Goal: Task Accomplishment & Management: Manage account settings

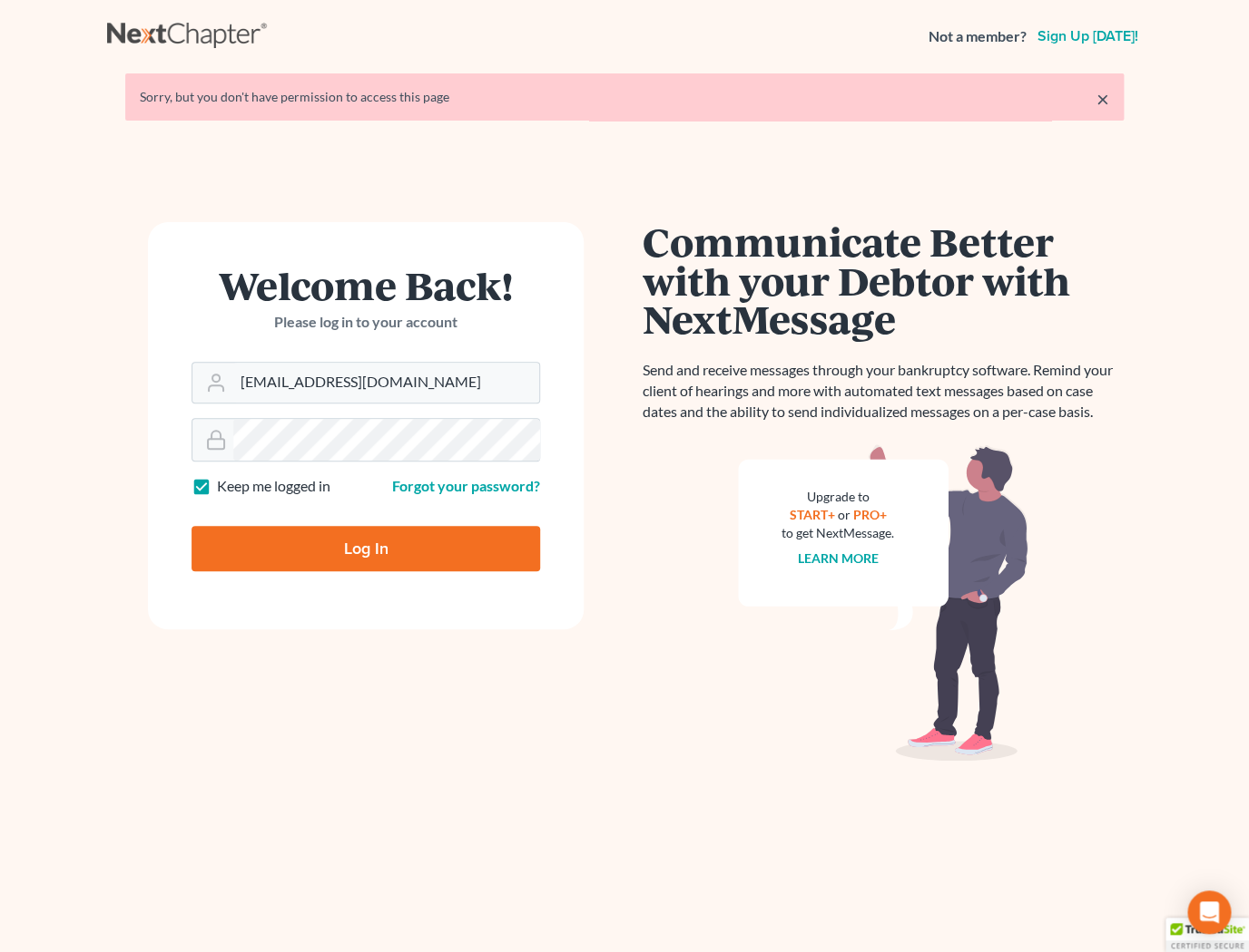
click at [401, 544] on input "Log In" at bounding box center [366, 549] width 348 height 45
type input "Thinking..."
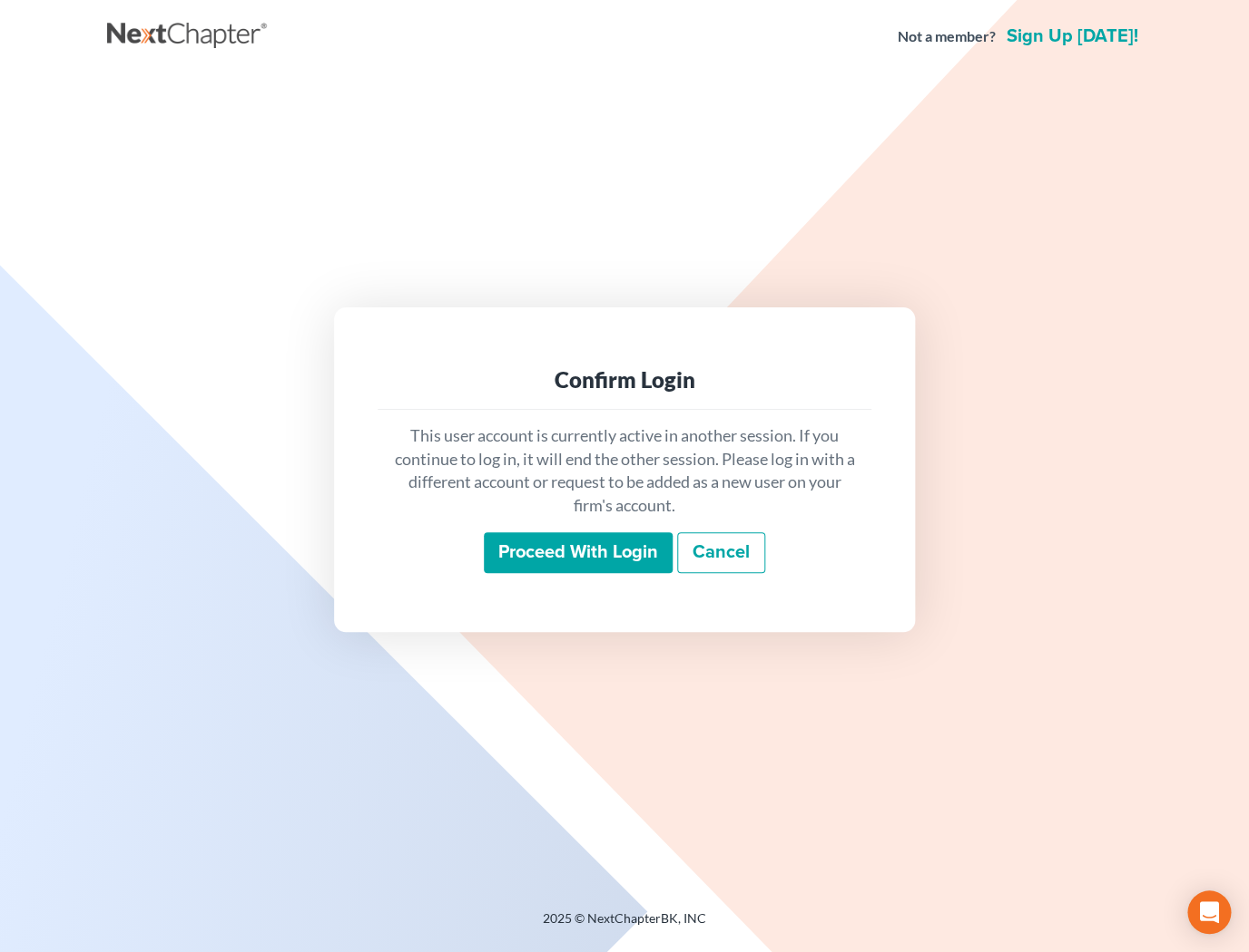
click at [533, 565] on input "Proceed with login" at bounding box center [578, 553] width 189 height 42
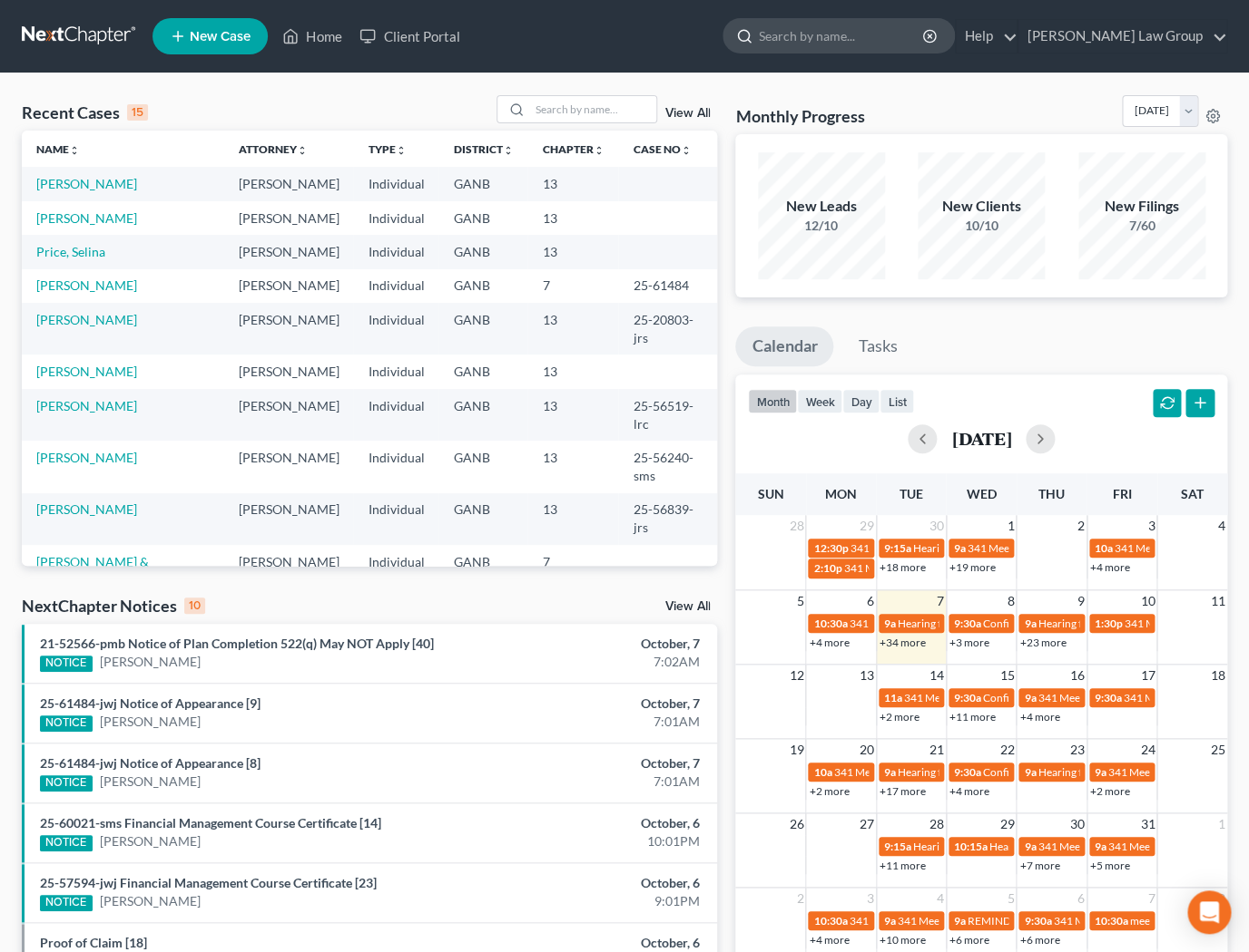
click at [864, 38] on input "search" at bounding box center [841, 36] width 166 height 34
type input "stevenson"
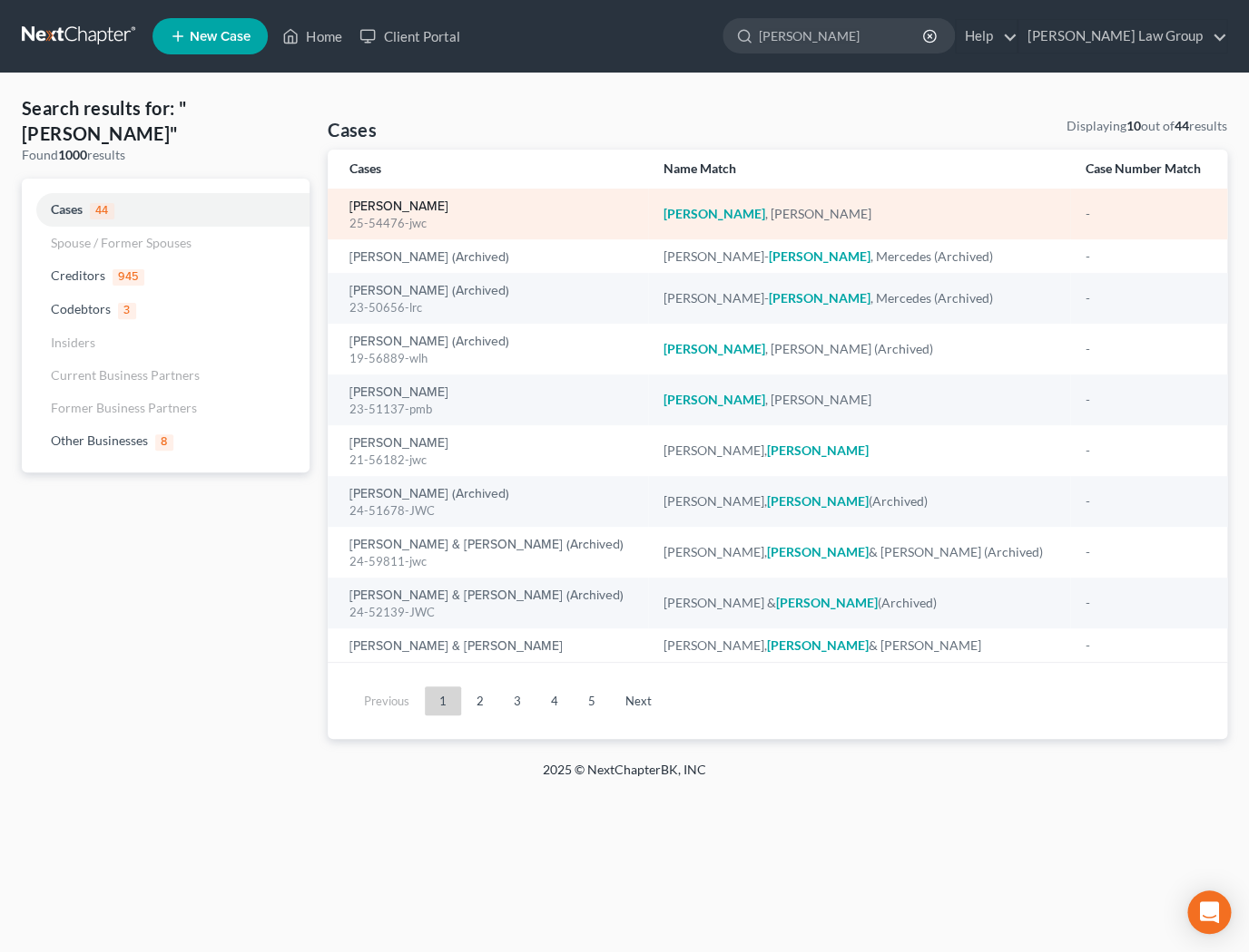
click at [385, 209] on link "Stevenson, Ramona" at bounding box center [399, 207] width 99 height 13
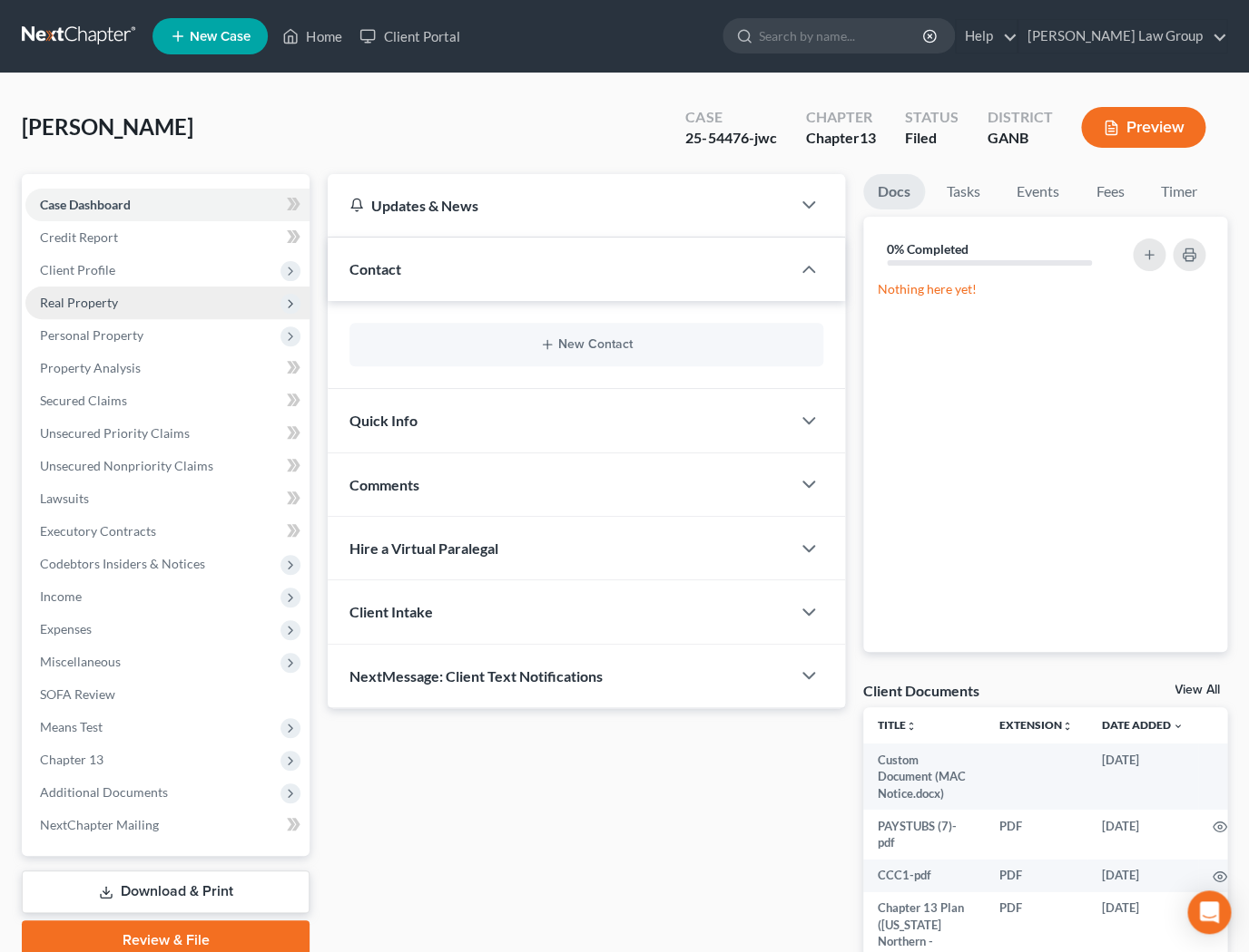
click at [95, 307] on span "Real Property" at bounding box center [79, 302] width 78 height 15
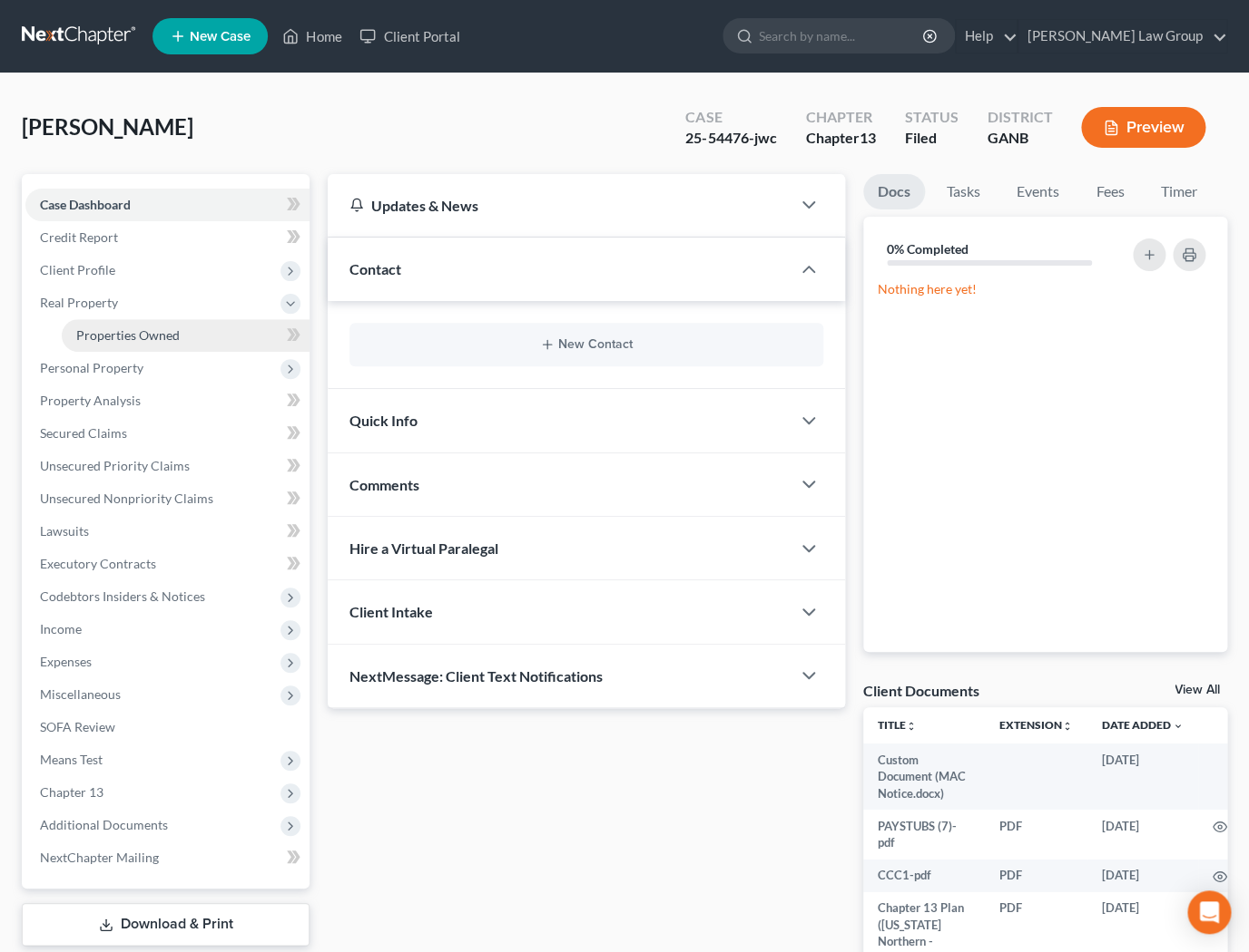
click at [152, 342] on span "Properties Owned" at bounding box center [127, 335] width 104 height 15
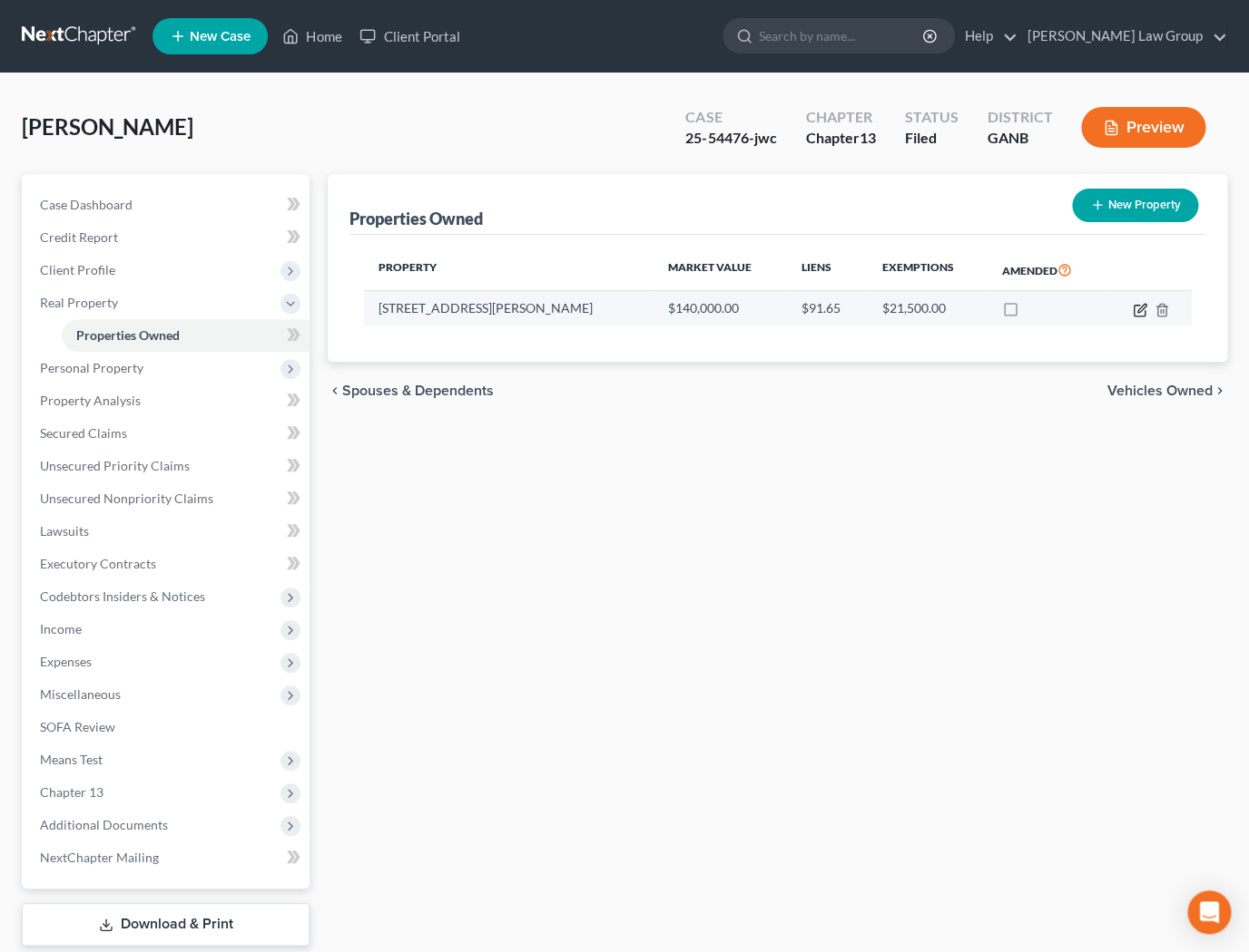
click at [1137, 316] on icon "button" at bounding box center [1139, 310] width 11 height 11
select select "10"
select select "0"
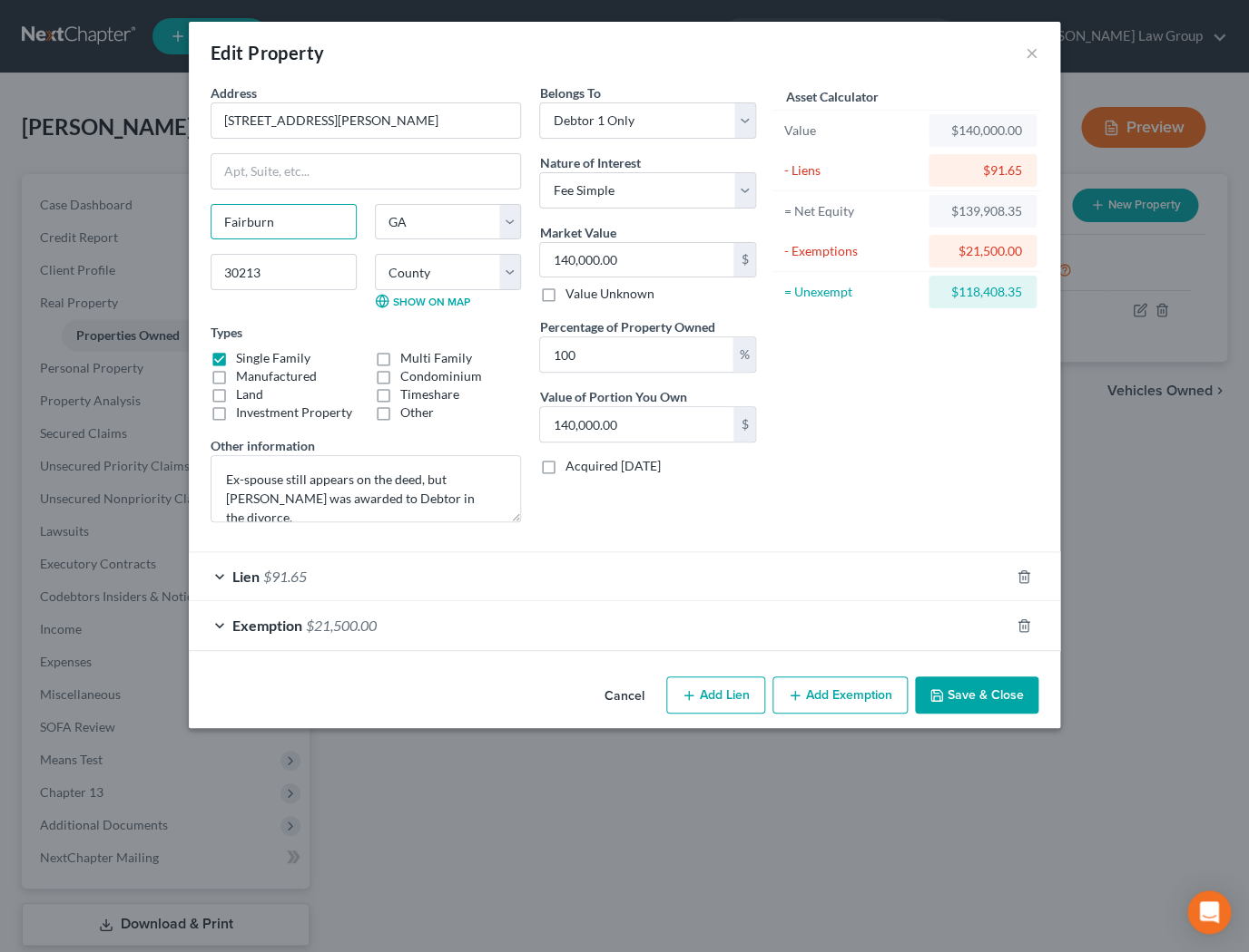
drag, startPoint x: 277, startPoint y: 225, endPoint x: 194, endPoint y: 225, distance: 83.0
click at [194, 225] on div "Address * 227 Fisher Drive Fairburn State AL AK AR AZ CA CO CT DE DC FL GA GU H…" at bounding box center [624, 376] width 871 height 586
drag, startPoint x: 277, startPoint y: 225, endPoint x: 205, endPoint y: 225, distance: 72.0
click at [211, 225] on input "Fairburn" at bounding box center [283, 222] width 144 height 35
click at [640, 691] on button "Cancel" at bounding box center [624, 696] width 69 height 36
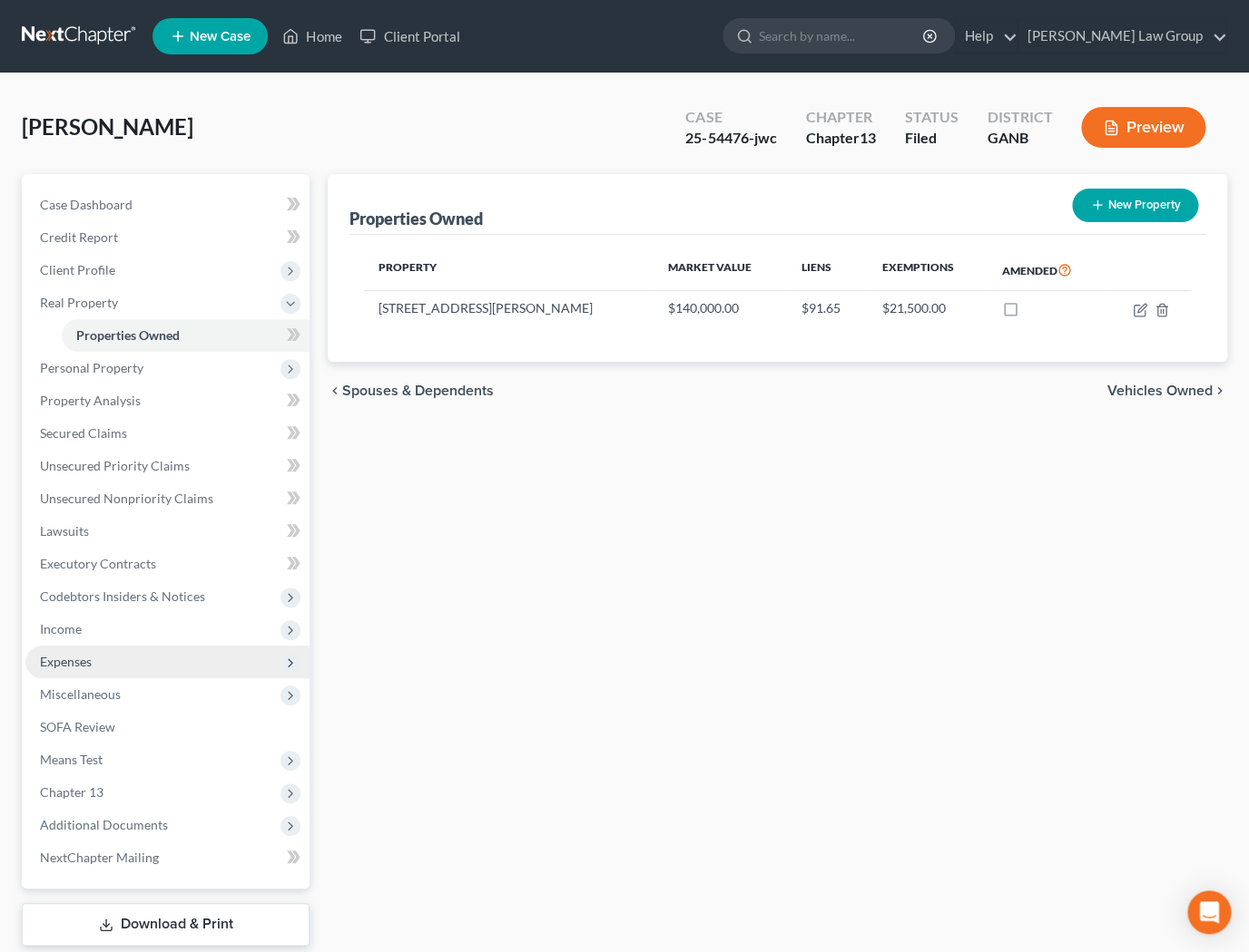
click at [86, 668] on span "Expenses" at bounding box center [65, 661] width 51 height 15
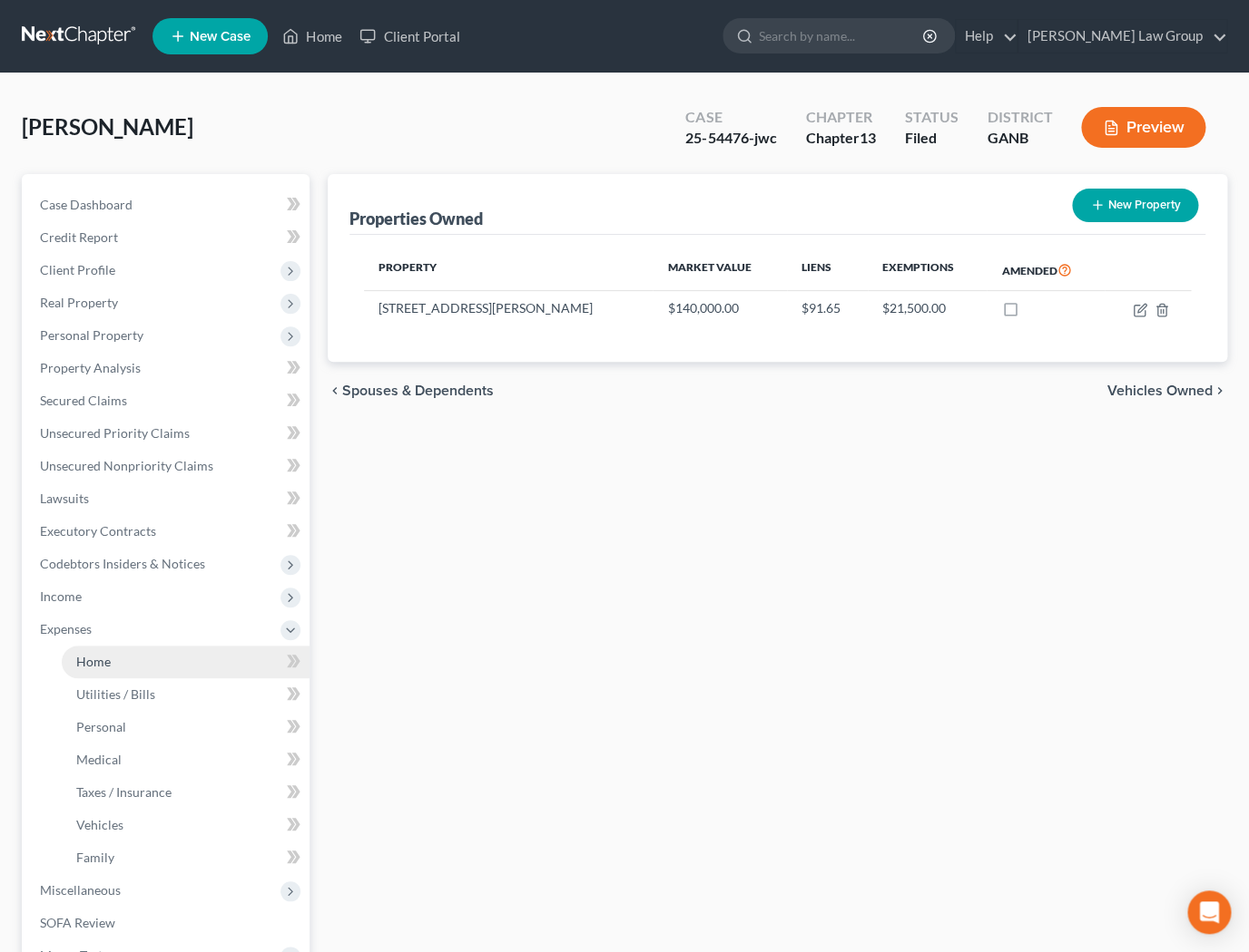
click at [173, 660] on link "Home" at bounding box center [185, 662] width 248 height 33
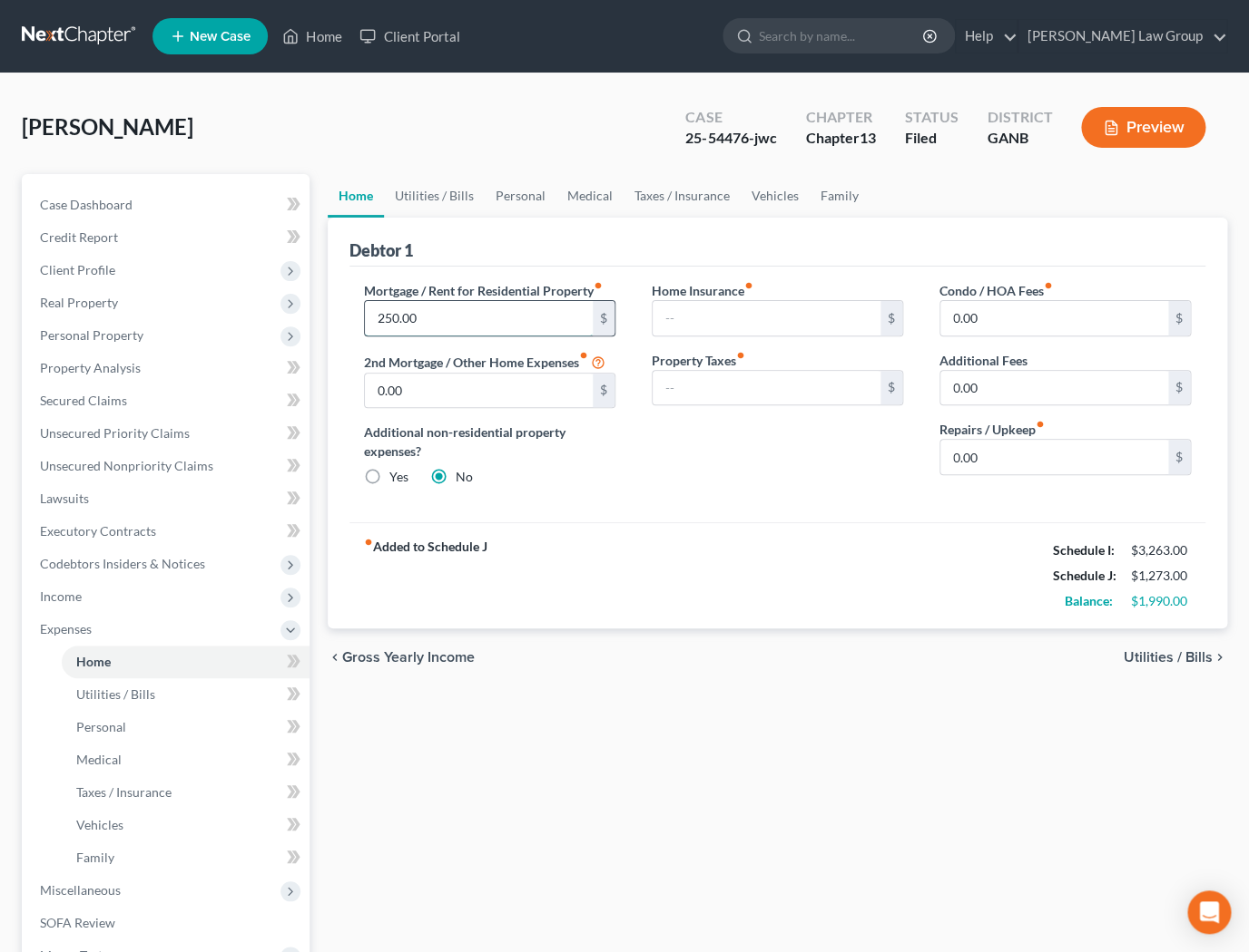
drag, startPoint x: 453, startPoint y: 323, endPoint x: 431, endPoint y: 306, distance: 27.8
click at [431, 306] on input "250.00" at bounding box center [478, 318] width 227 height 35
click at [703, 310] on input "233" at bounding box center [765, 318] width 227 height 35
type input "227"
type input "20"
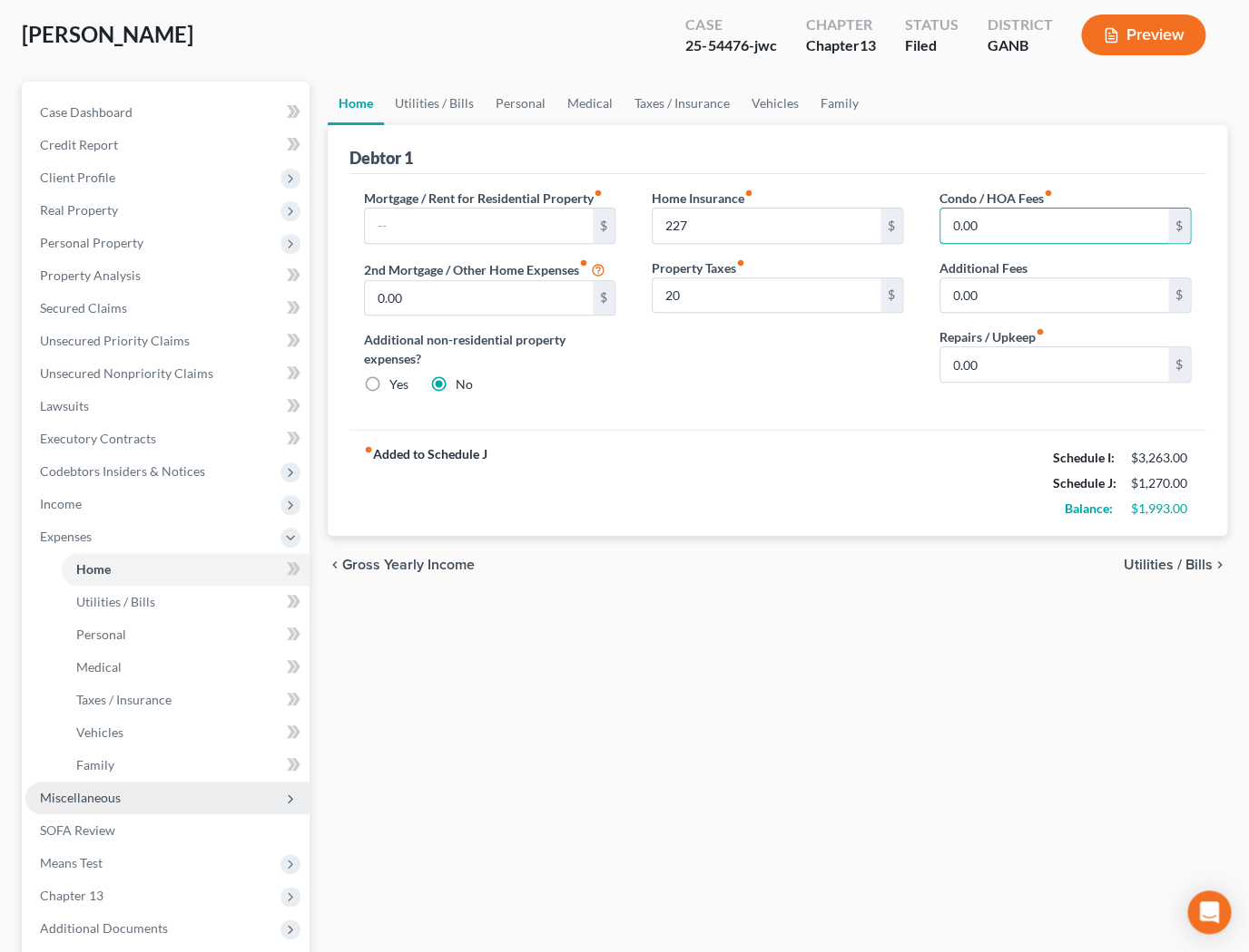
scroll to position [112, 0]
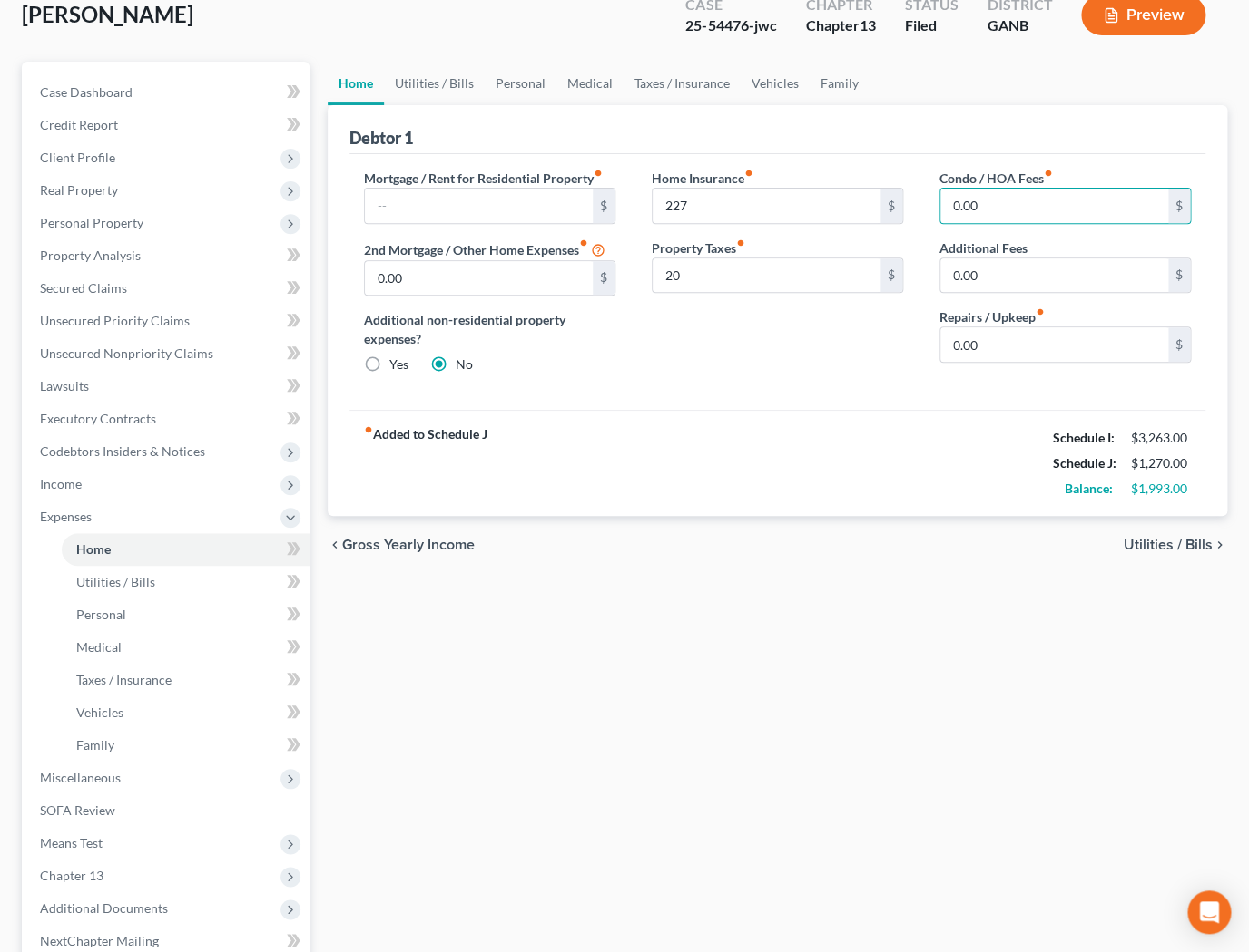
click at [1152, 550] on span "Utilities / Bills" at bounding box center [1168, 545] width 89 height 15
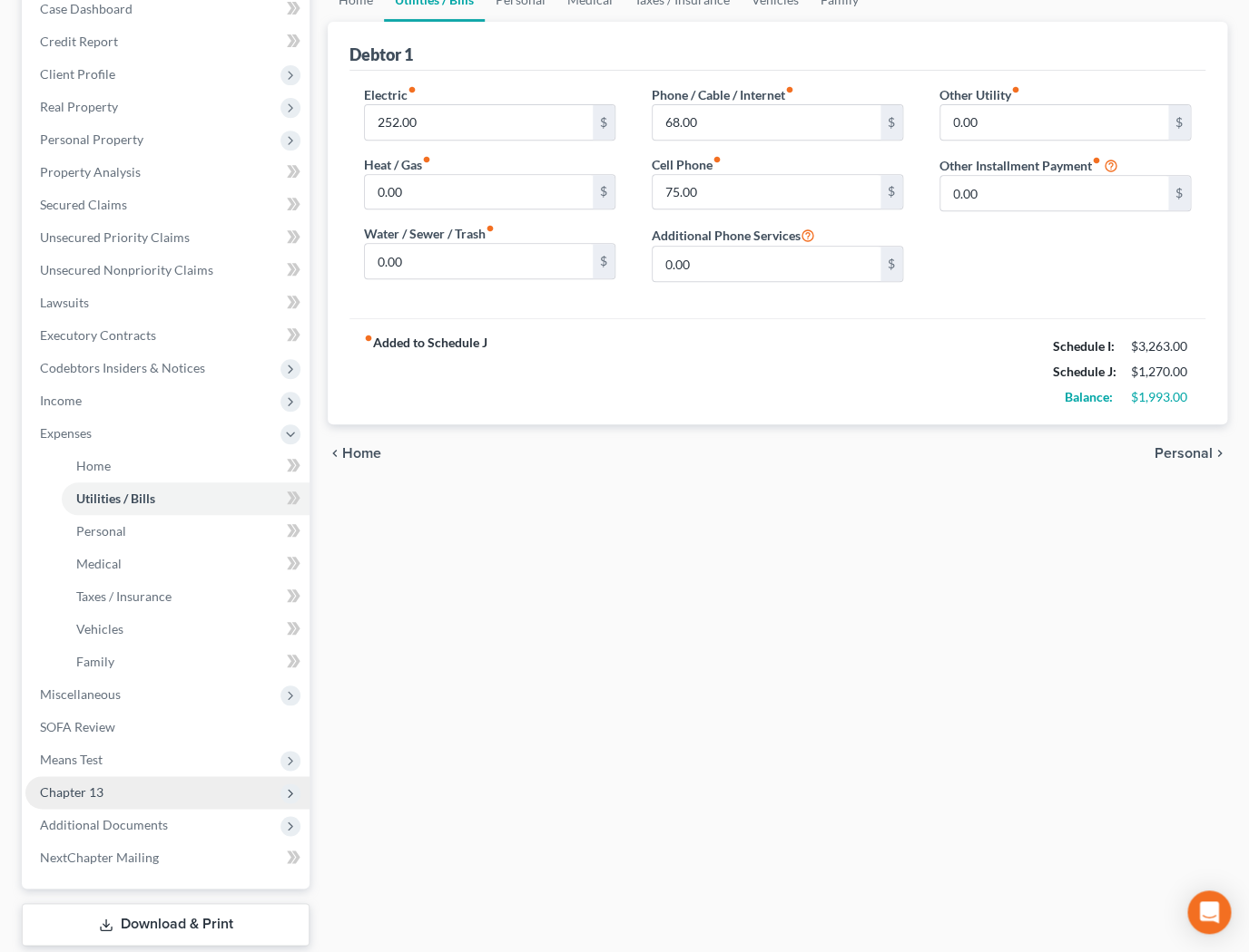
click at [132, 786] on span "Chapter 13" at bounding box center [167, 792] width 284 height 33
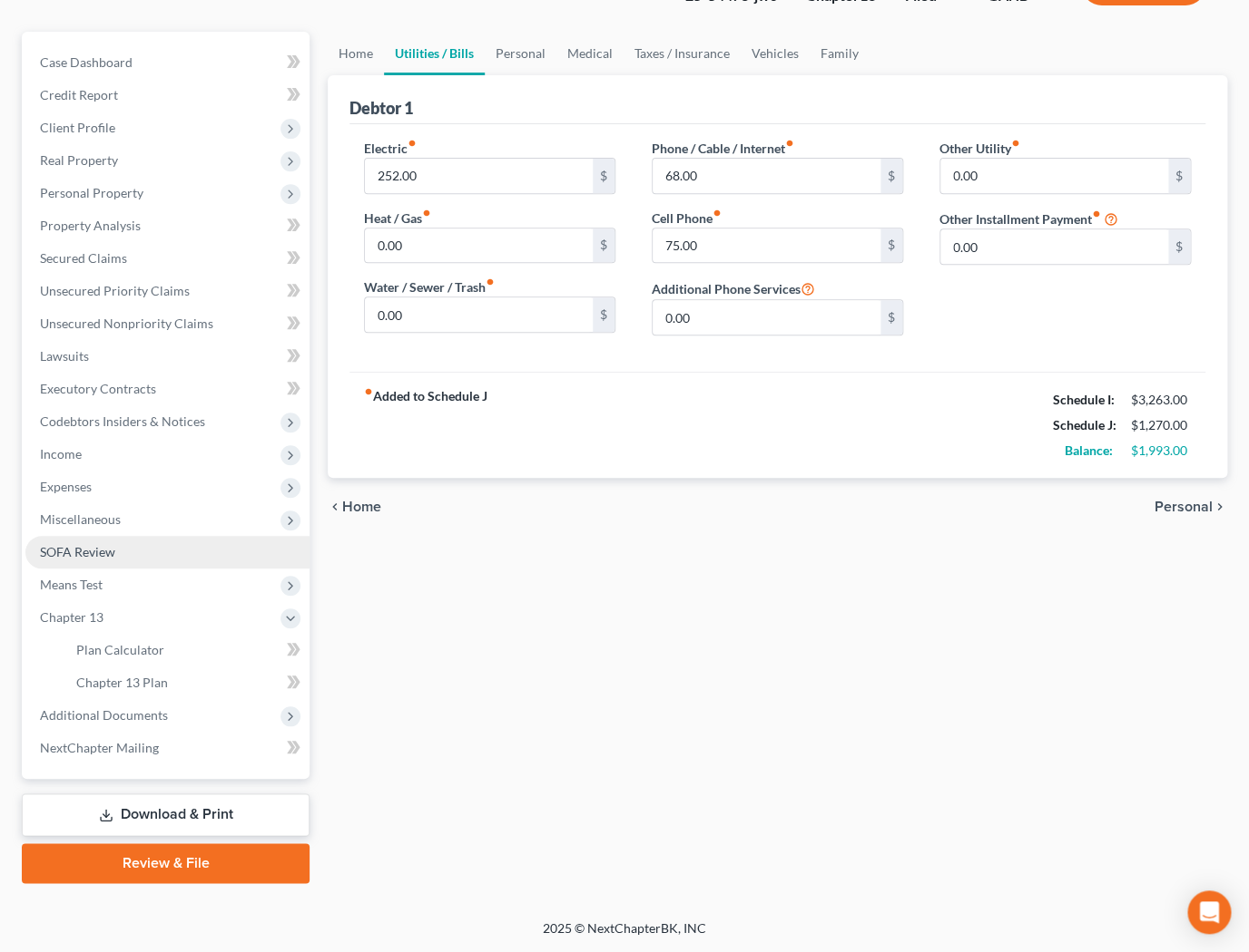
scroll to position [139, 0]
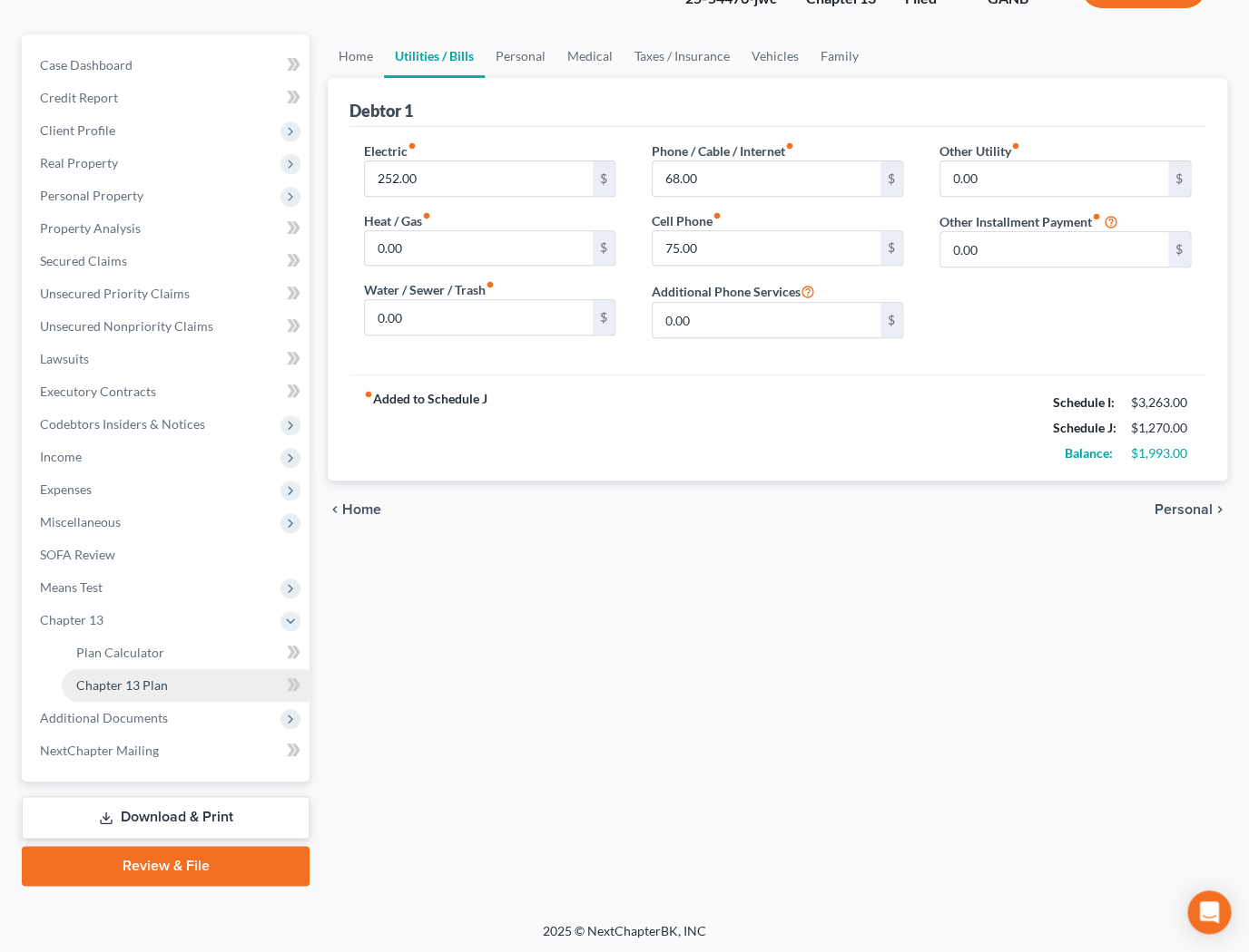
click at [164, 684] on span "Chapter 13 Plan" at bounding box center [122, 685] width 92 height 15
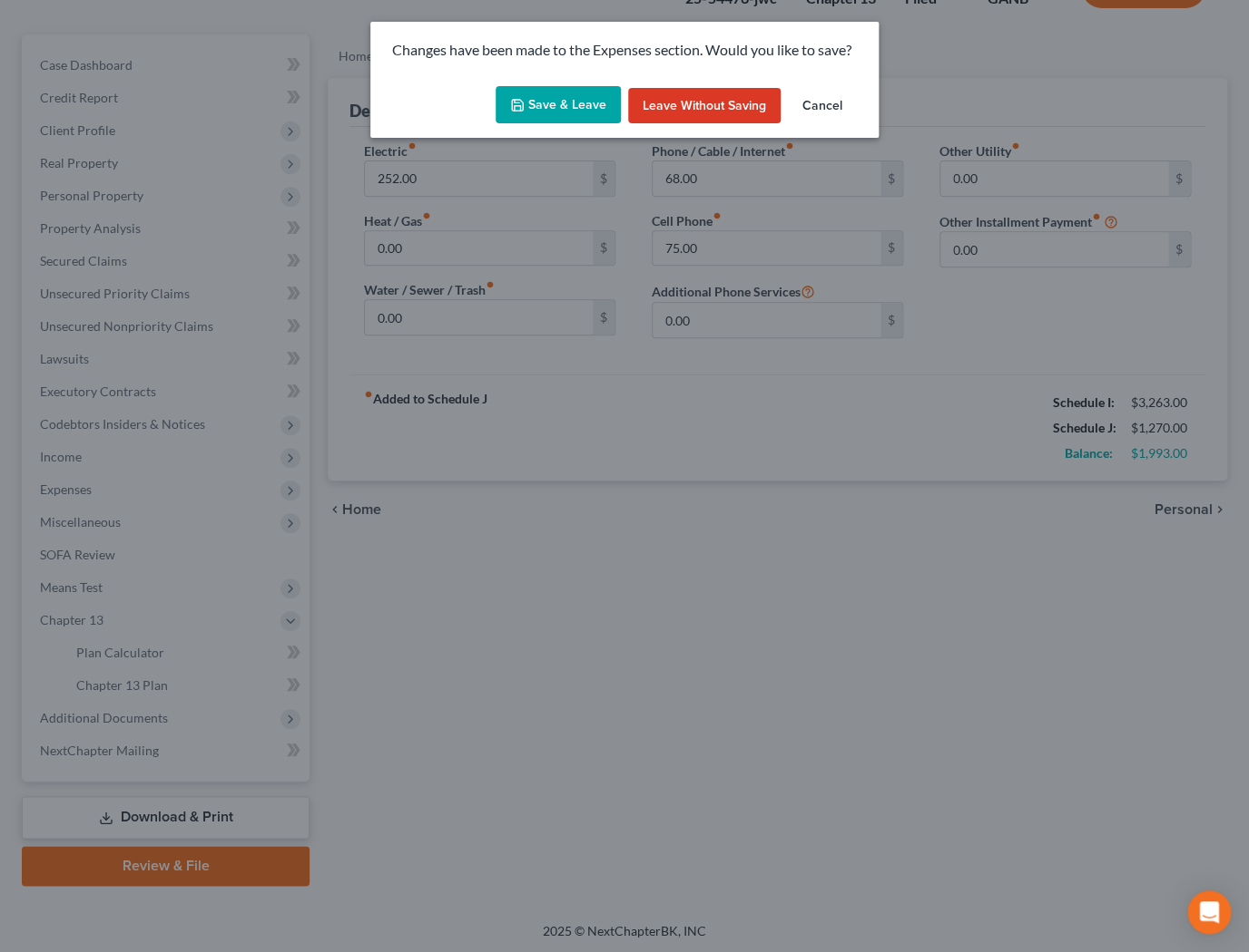
click at [573, 111] on button "Save & Leave" at bounding box center [559, 105] width 125 height 38
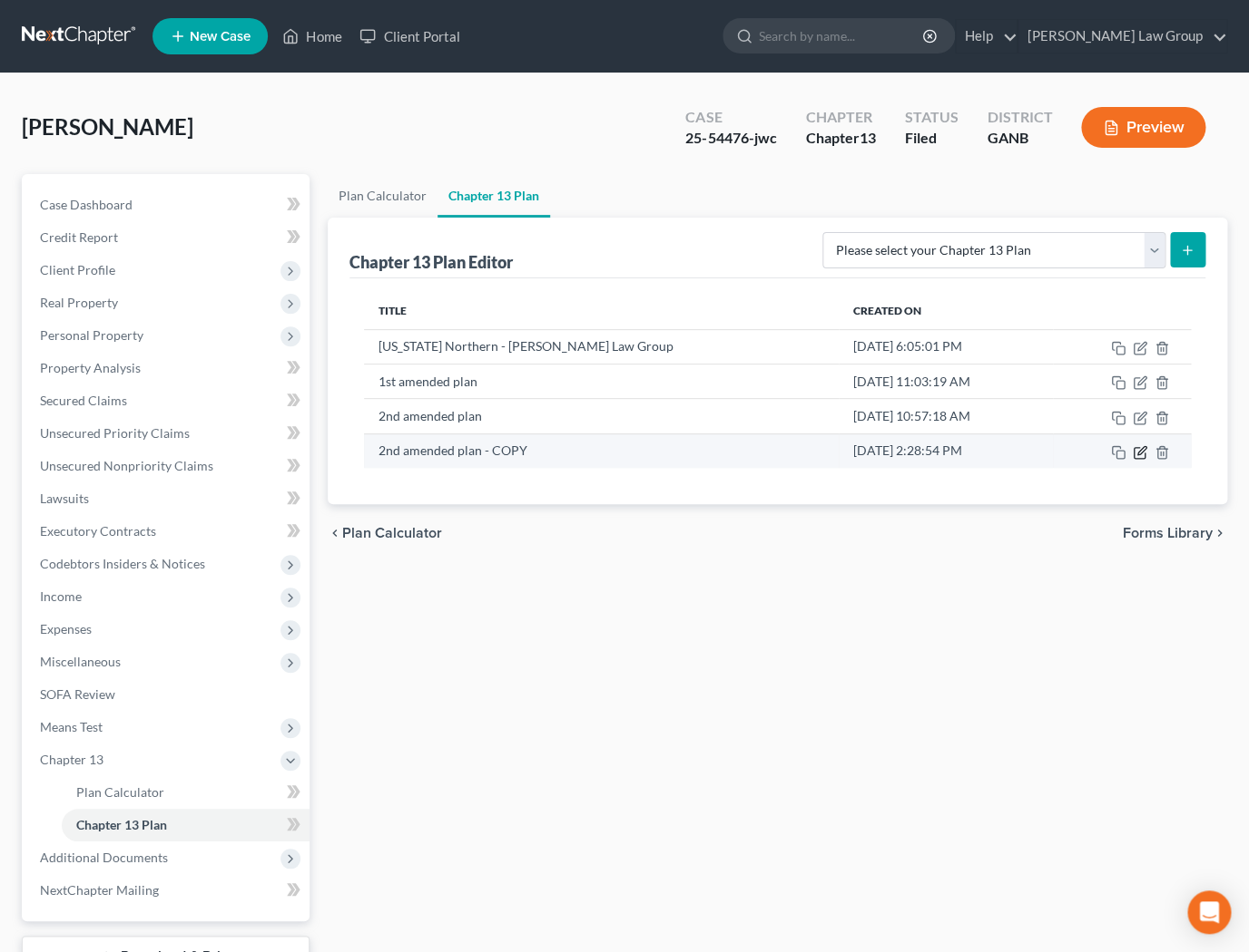
click at [1137, 457] on icon "button" at bounding box center [1139, 454] width 11 height 11
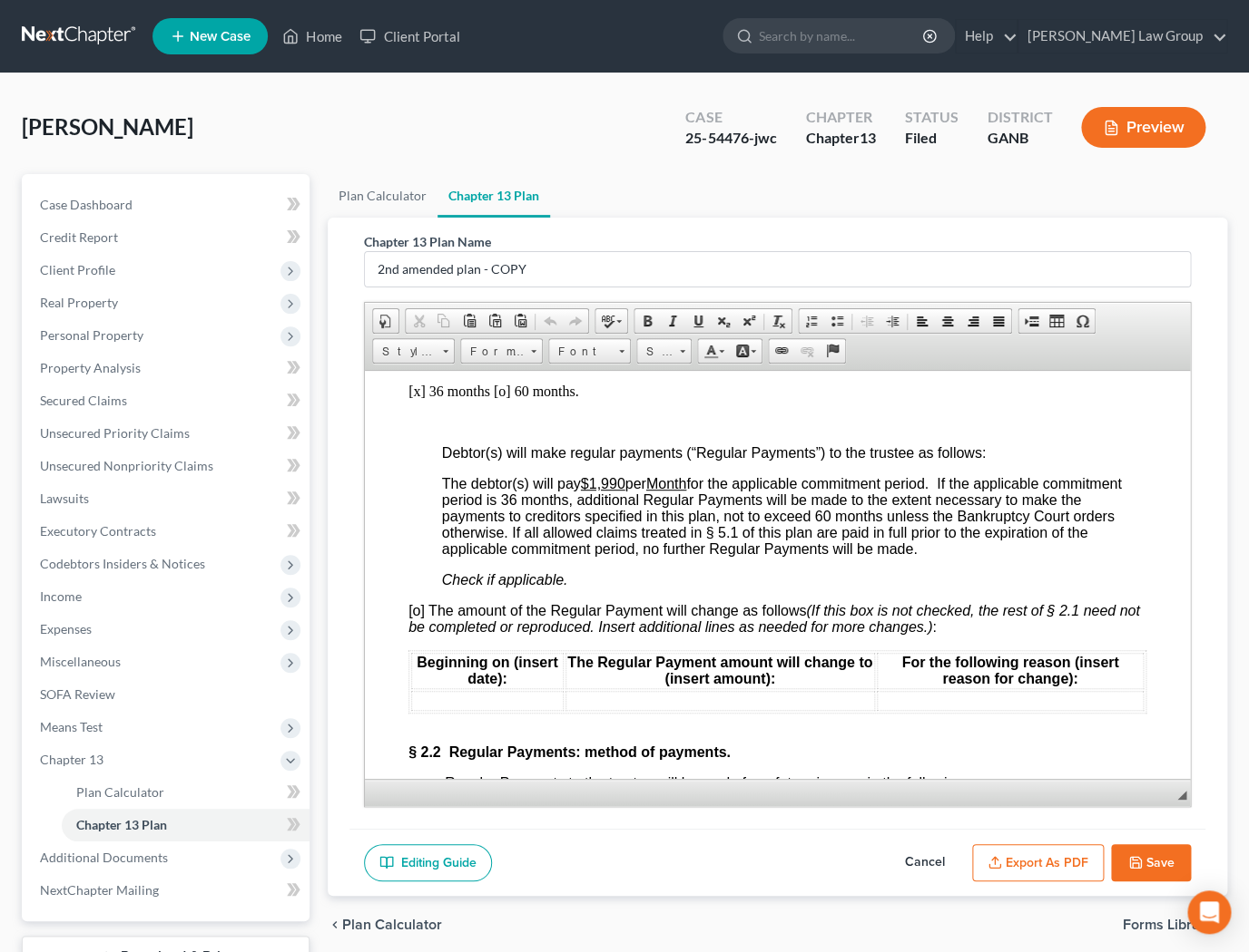
scroll to position [1783, 0]
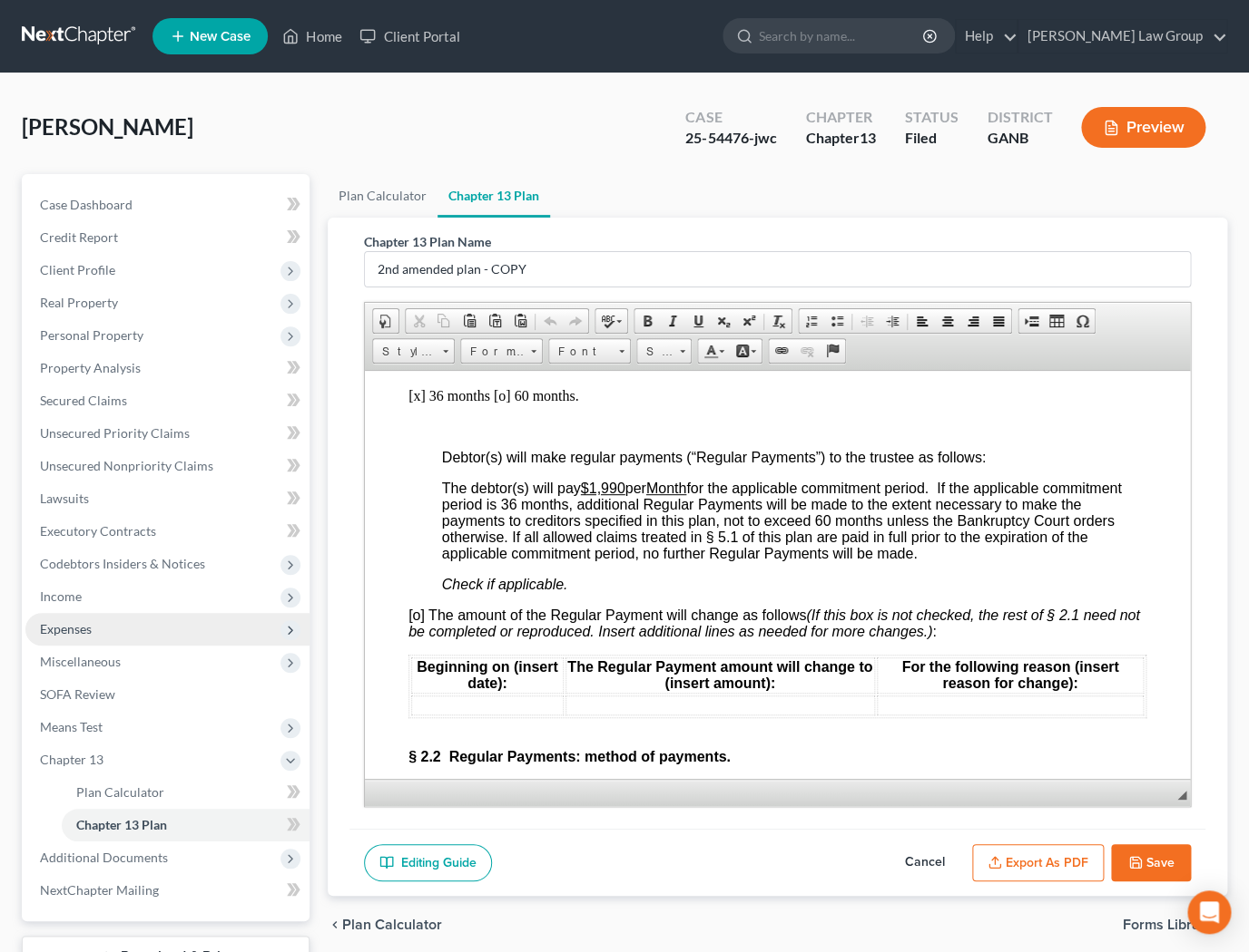
click at [94, 627] on span "Expenses" at bounding box center [167, 629] width 284 height 33
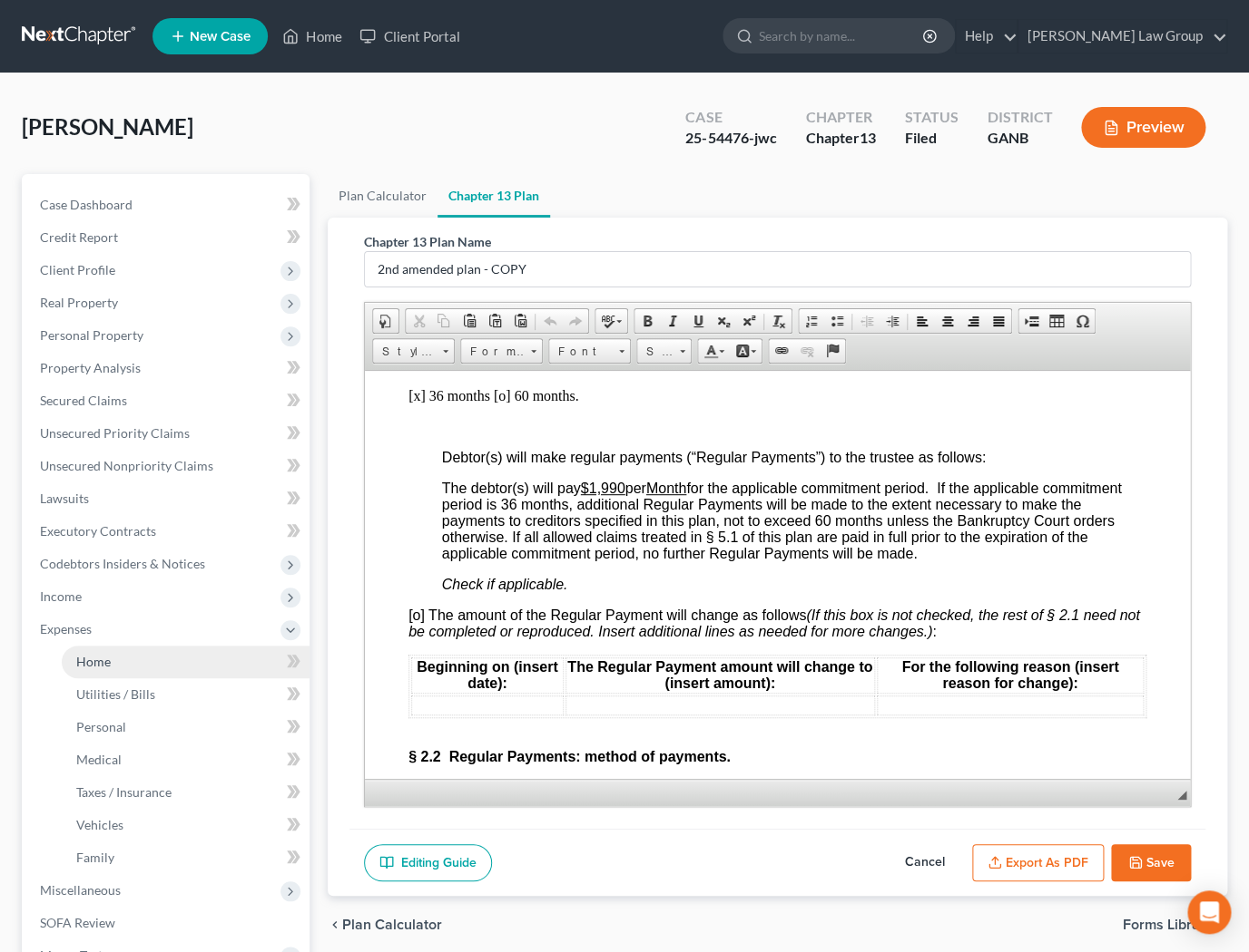
click at [131, 657] on link "Home" at bounding box center [185, 662] width 248 height 33
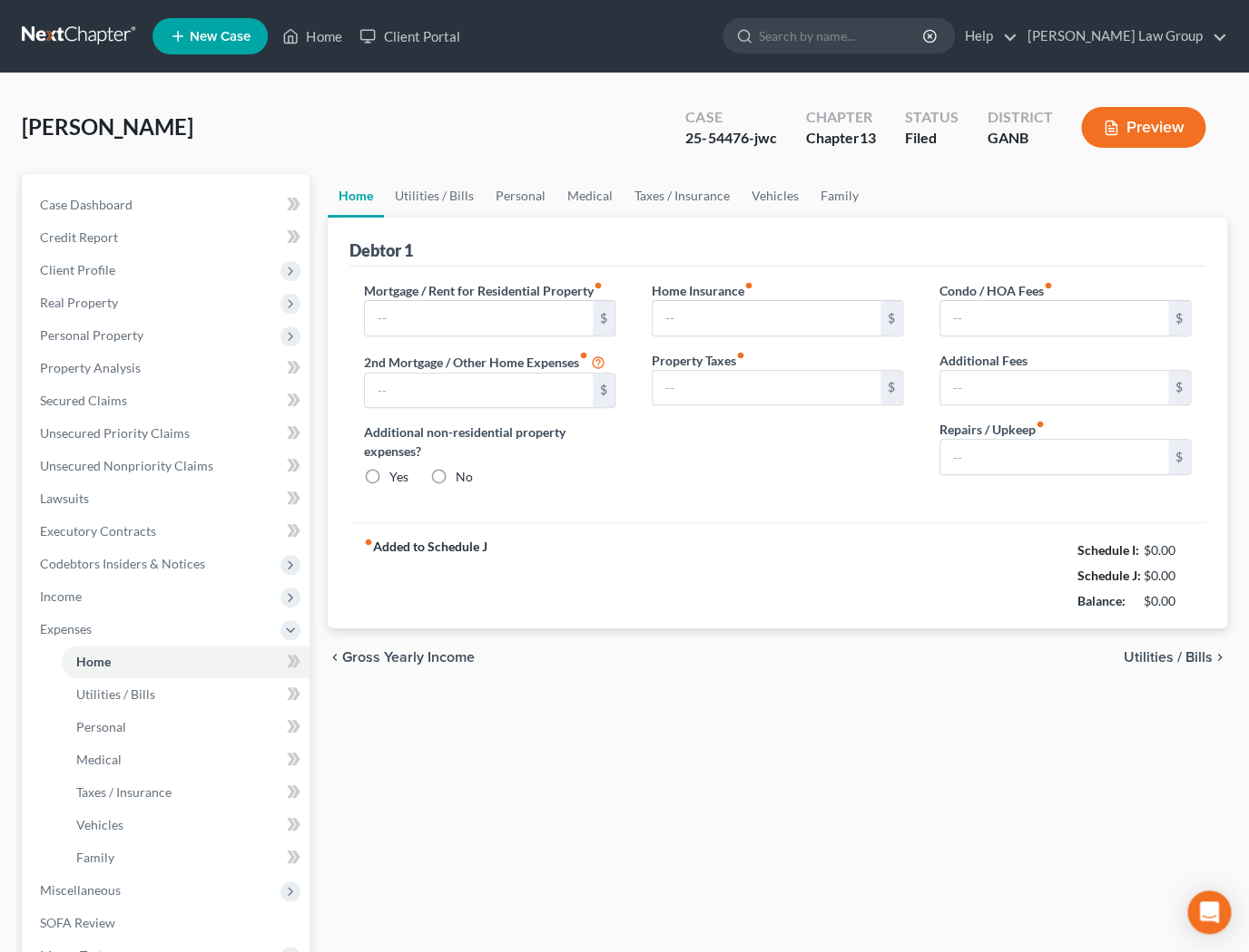
type input "0.00"
radio input "true"
type input "227.00"
type input "20.00"
type input "0.00"
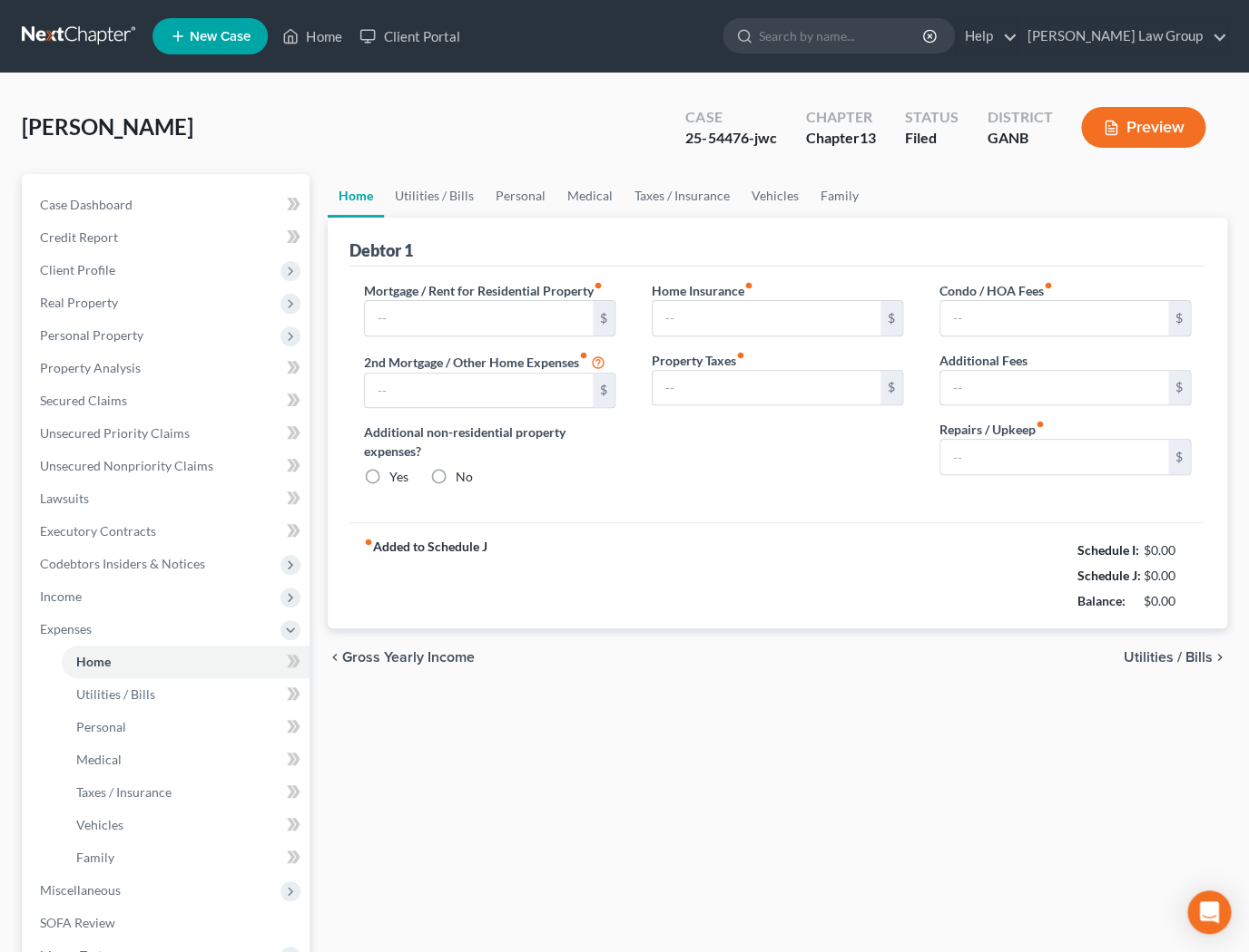
type input "0.00"
click at [1161, 657] on span "Utilities / Bills" at bounding box center [1168, 657] width 89 height 15
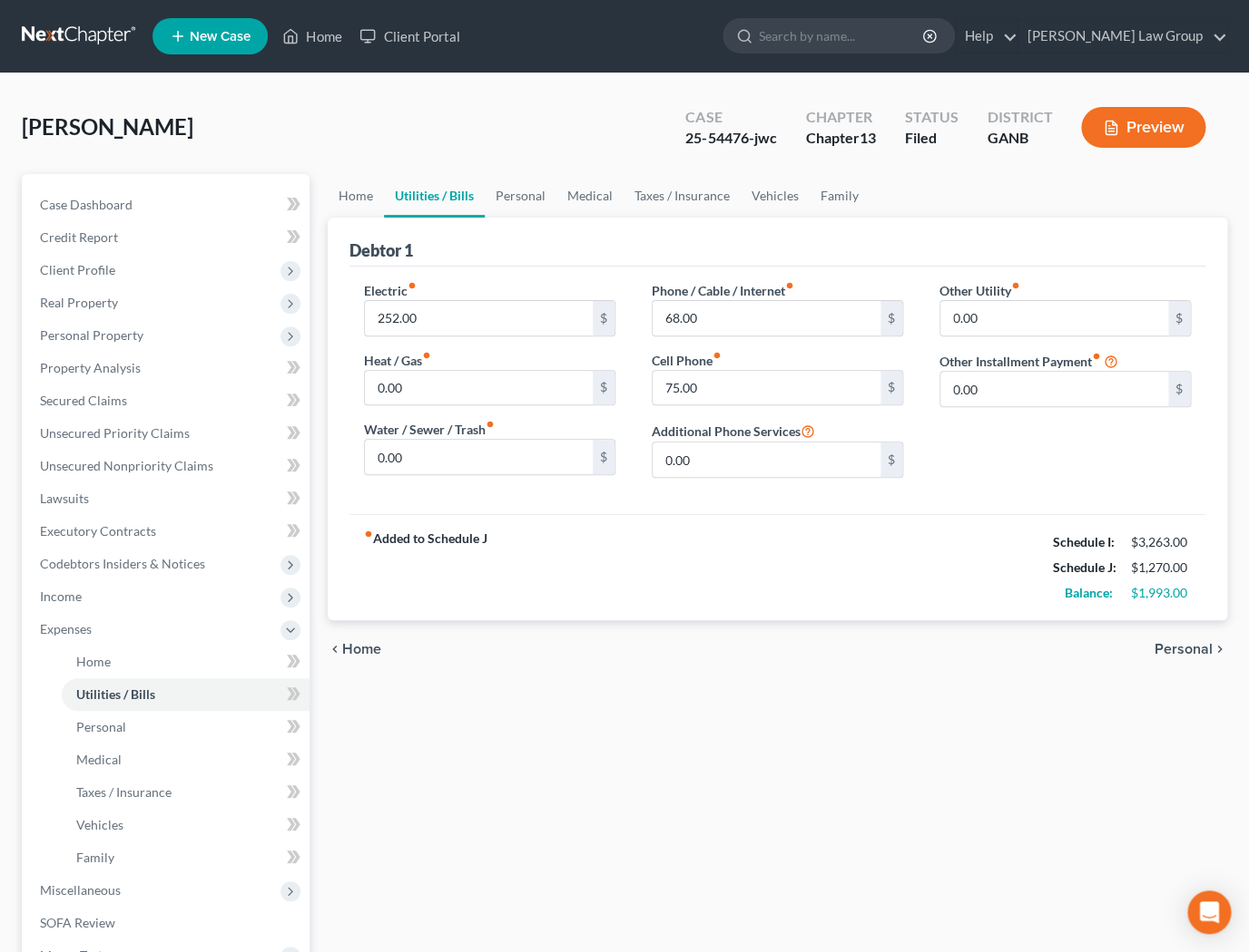
click at [1169, 648] on span "Personal" at bounding box center [1184, 650] width 58 height 15
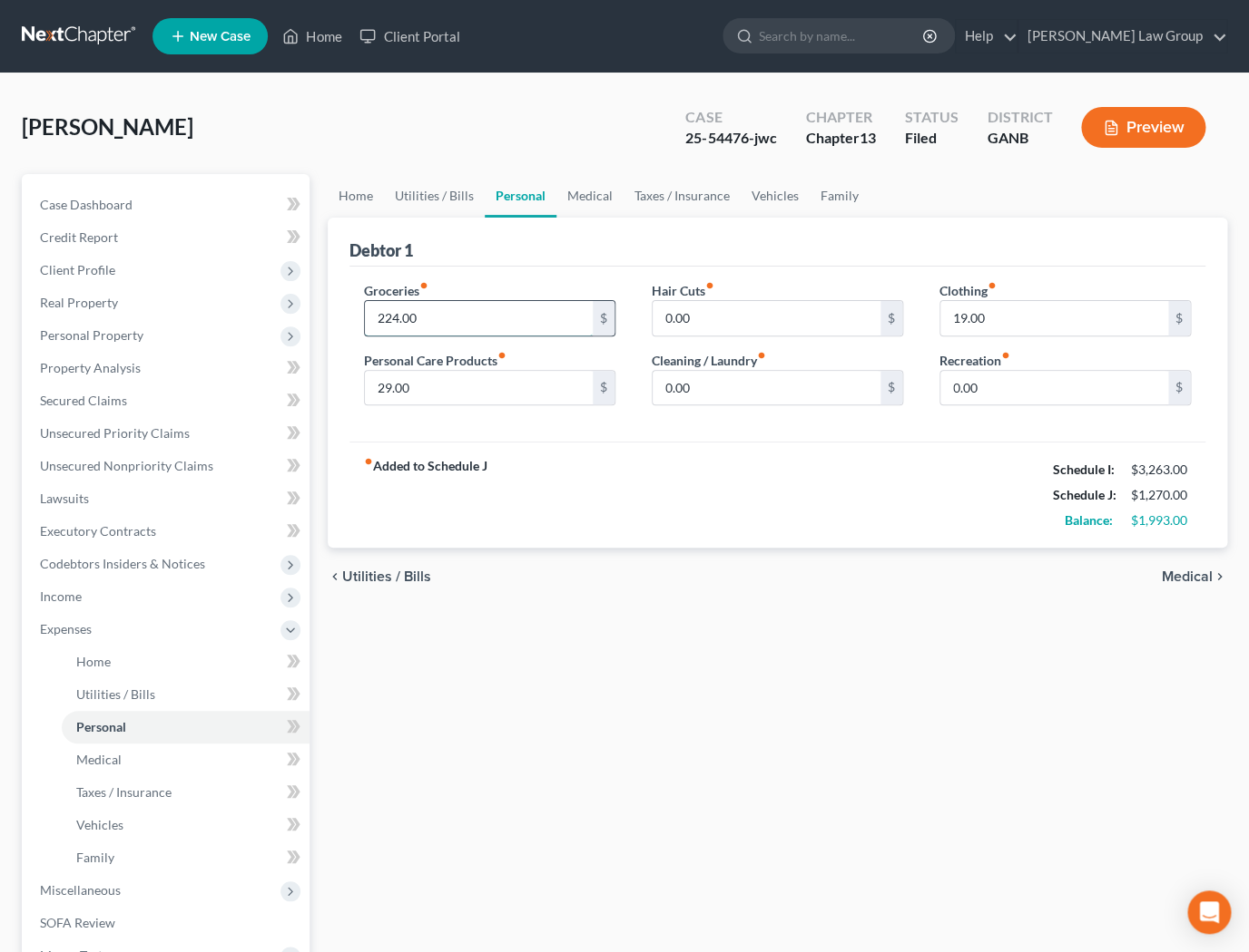
click at [398, 320] on input "224.00" at bounding box center [478, 318] width 227 height 35
type input "227.00"
click at [1200, 587] on div "chevron_left Utilities / Bills Medical chevron_right" at bounding box center [777, 577] width 899 height 58
click at [1198, 576] on span "Medical" at bounding box center [1186, 577] width 51 height 15
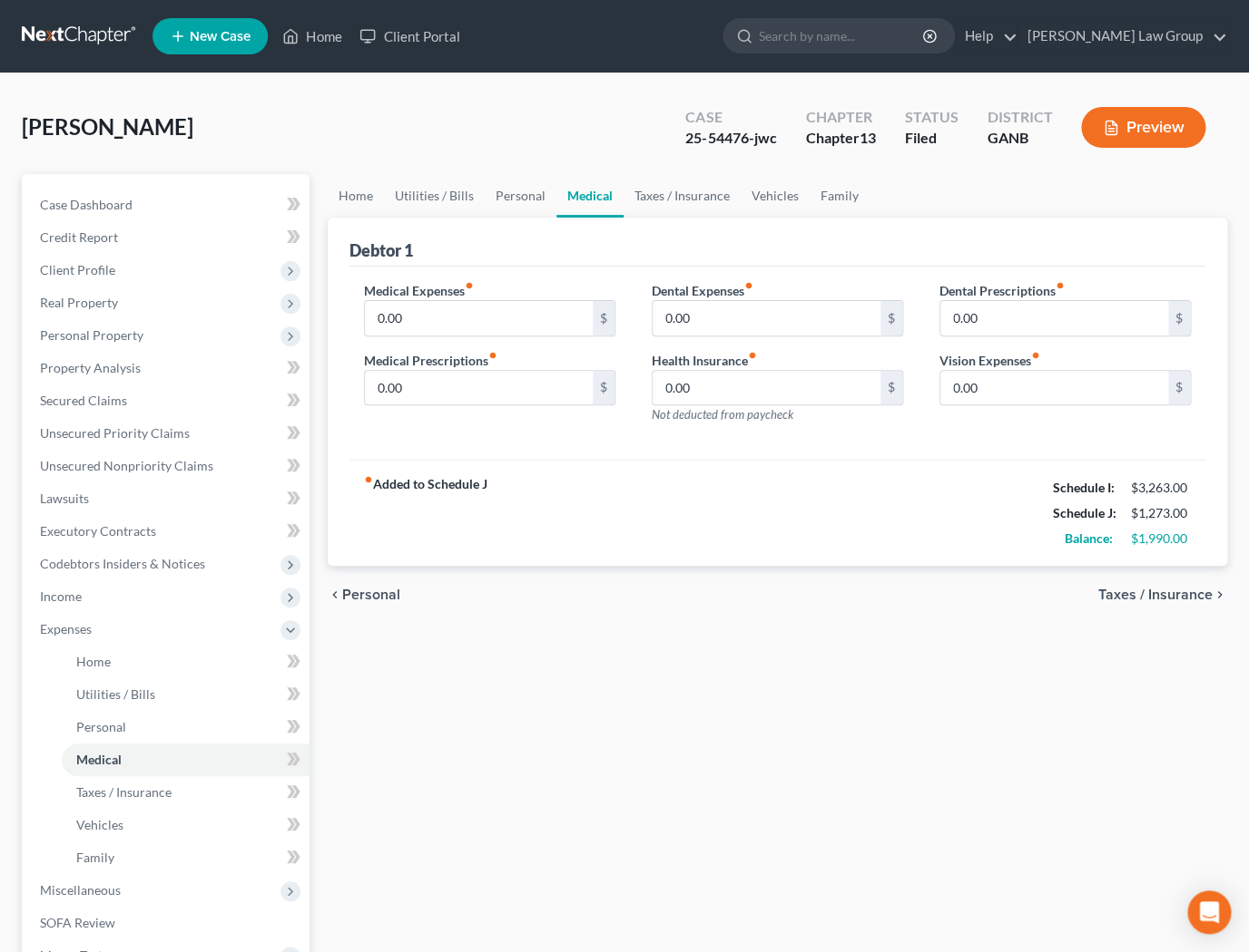
click at [1189, 587] on span "Taxes / Insurance" at bounding box center [1155, 595] width 114 height 15
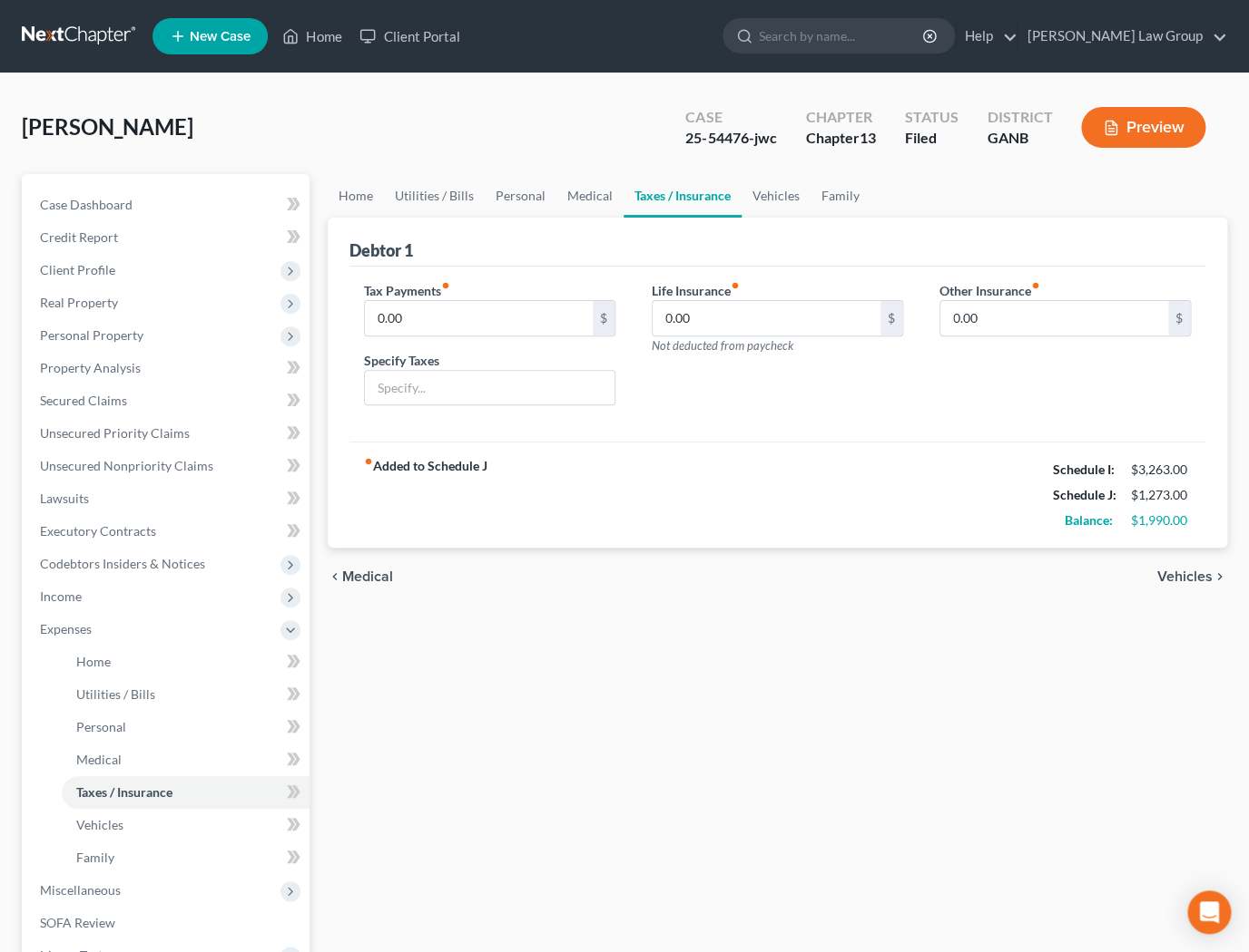
click at [1185, 576] on span "Vehicles" at bounding box center [1184, 577] width 55 height 15
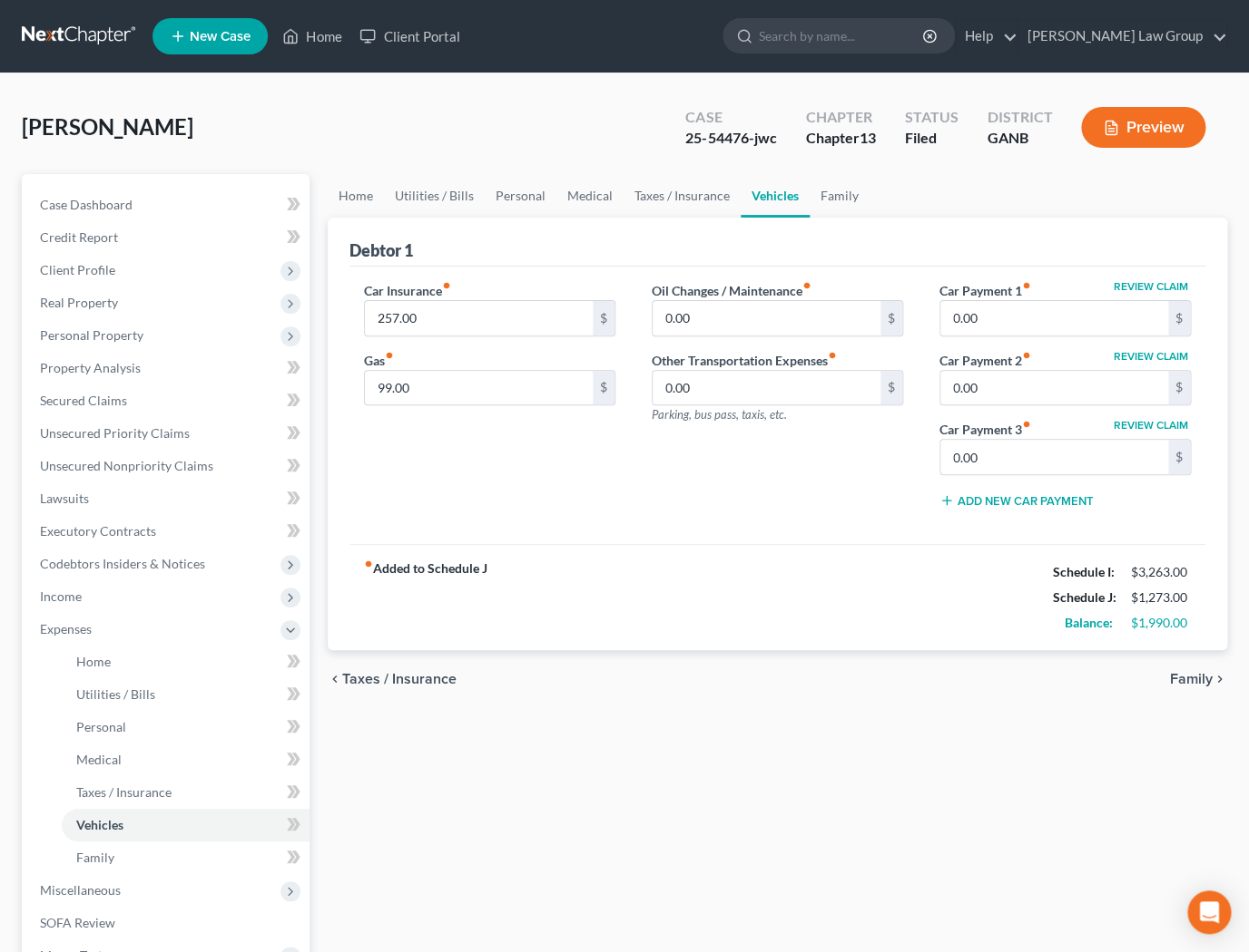
click at [1189, 591] on div "$1,273.00" at bounding box center [1160, 597] width 60 height 18
click at [1199, 685] on span "Family" at bounding box center [1191, 680] width 43 height 15
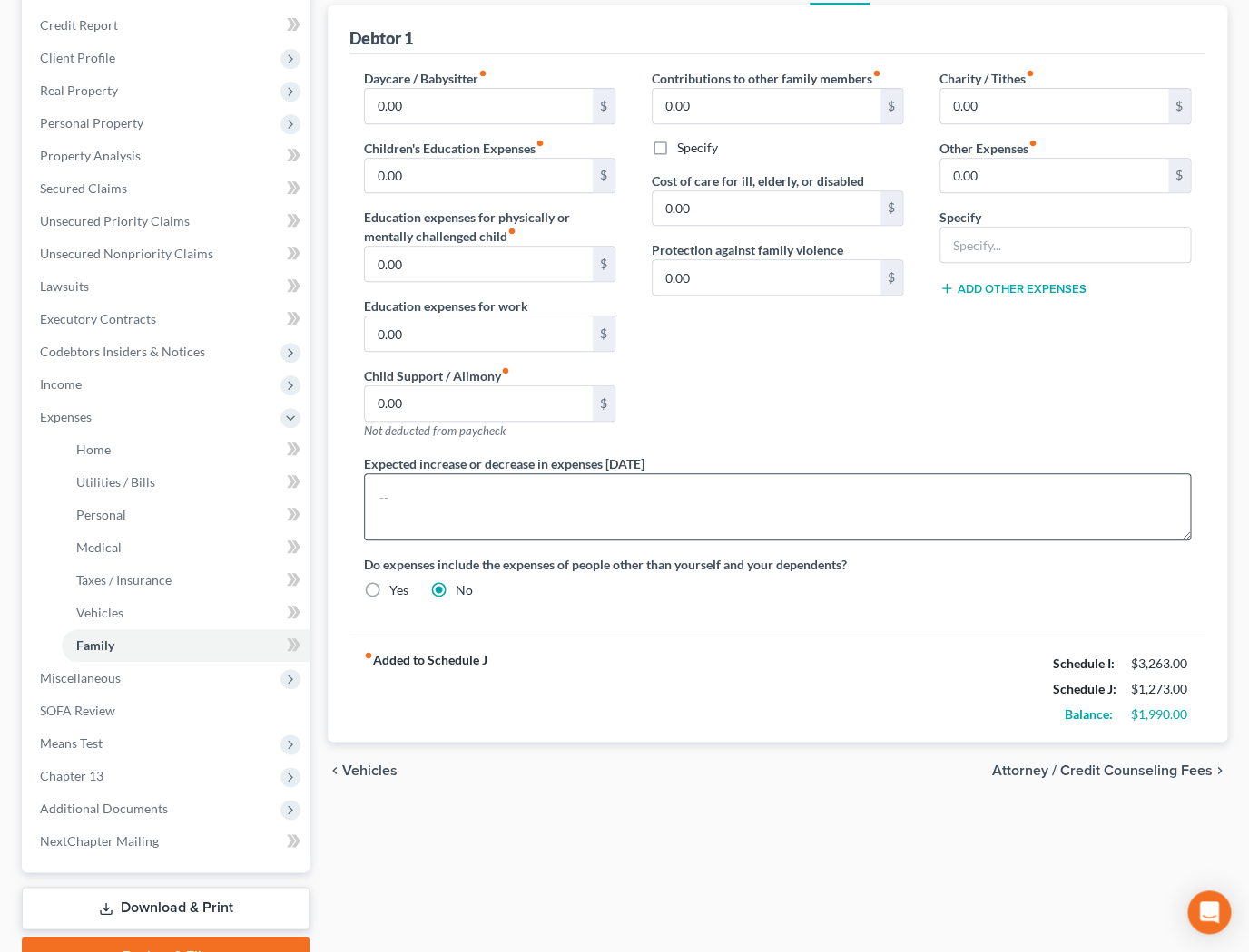
scroll to position [303, 0]
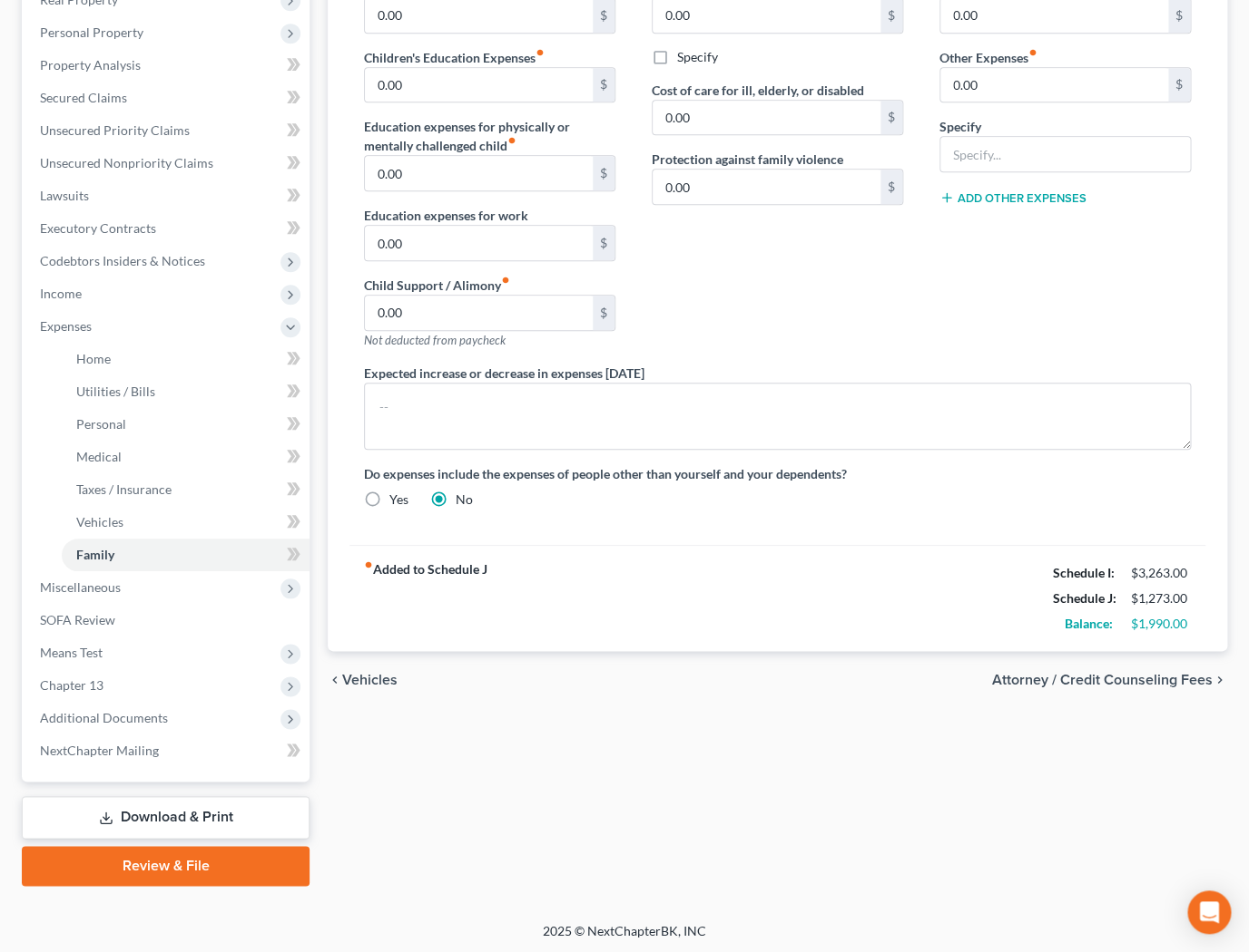
click at [1142, 677] on span "Attorney / Credit Counseling Fees" at bounding box center [1102, 681] width 221 height 15
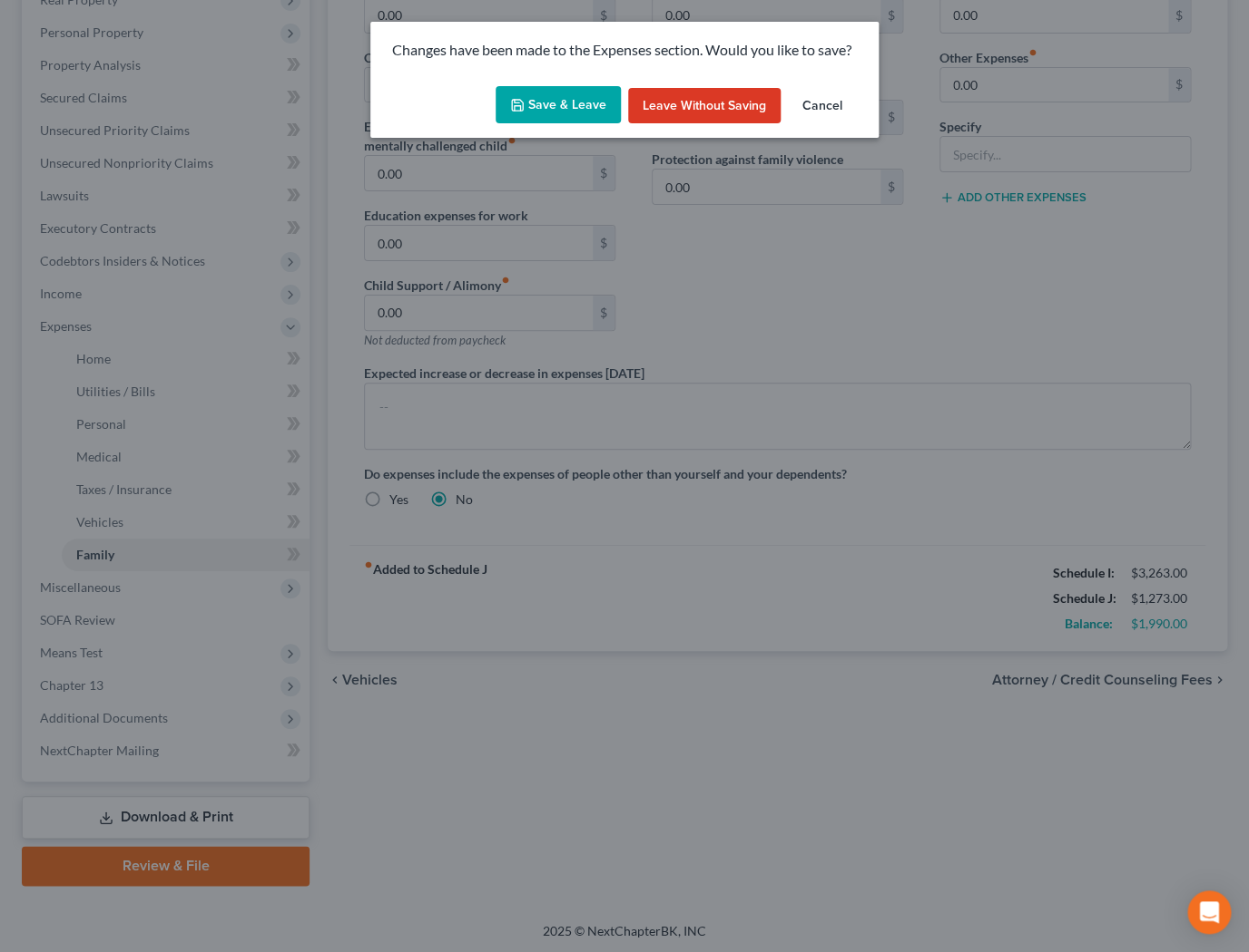
click at [588, 104] on button "Save & Leave" at bounding box center [559, 105] width 125 height 38
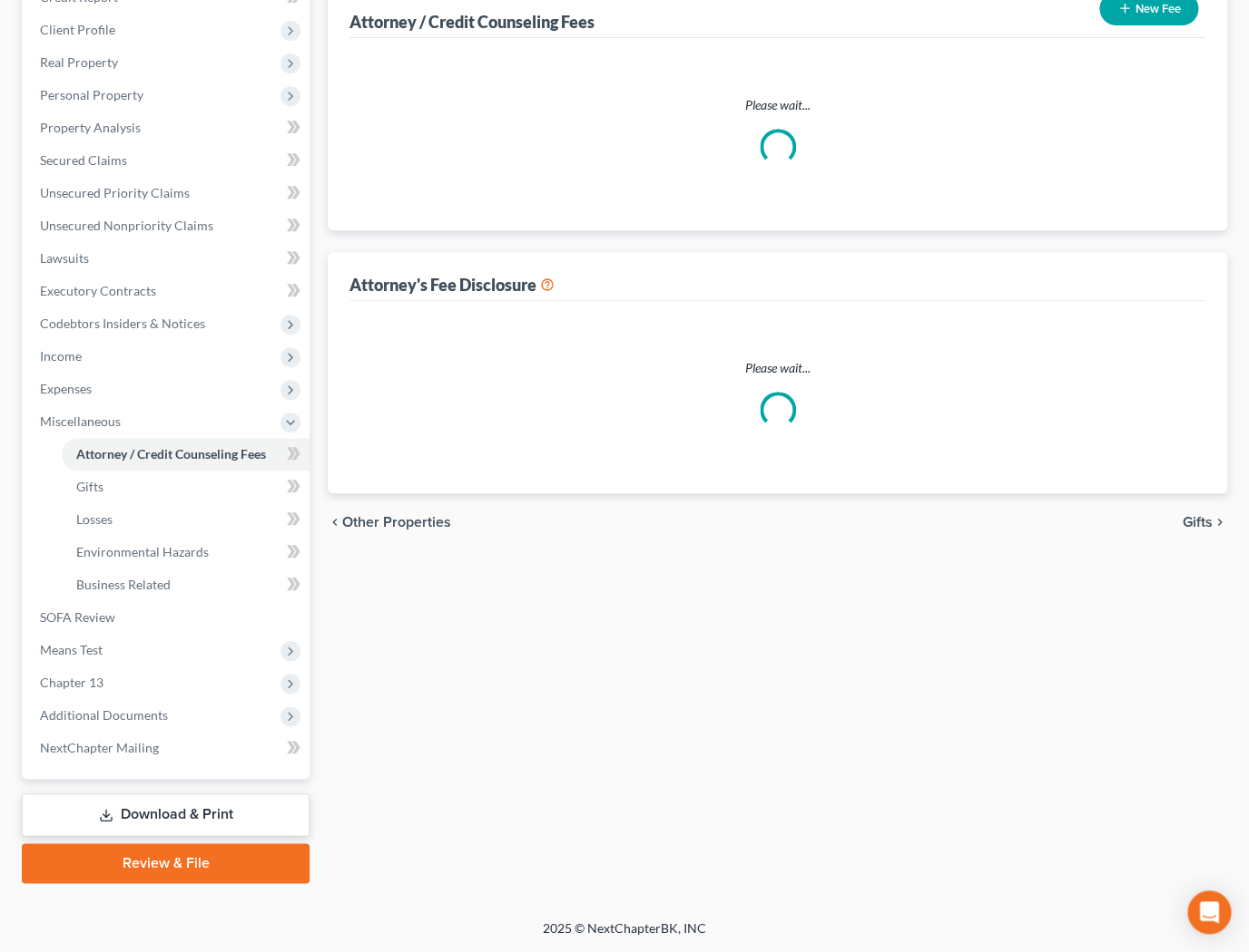
scroll to position [238, 0]
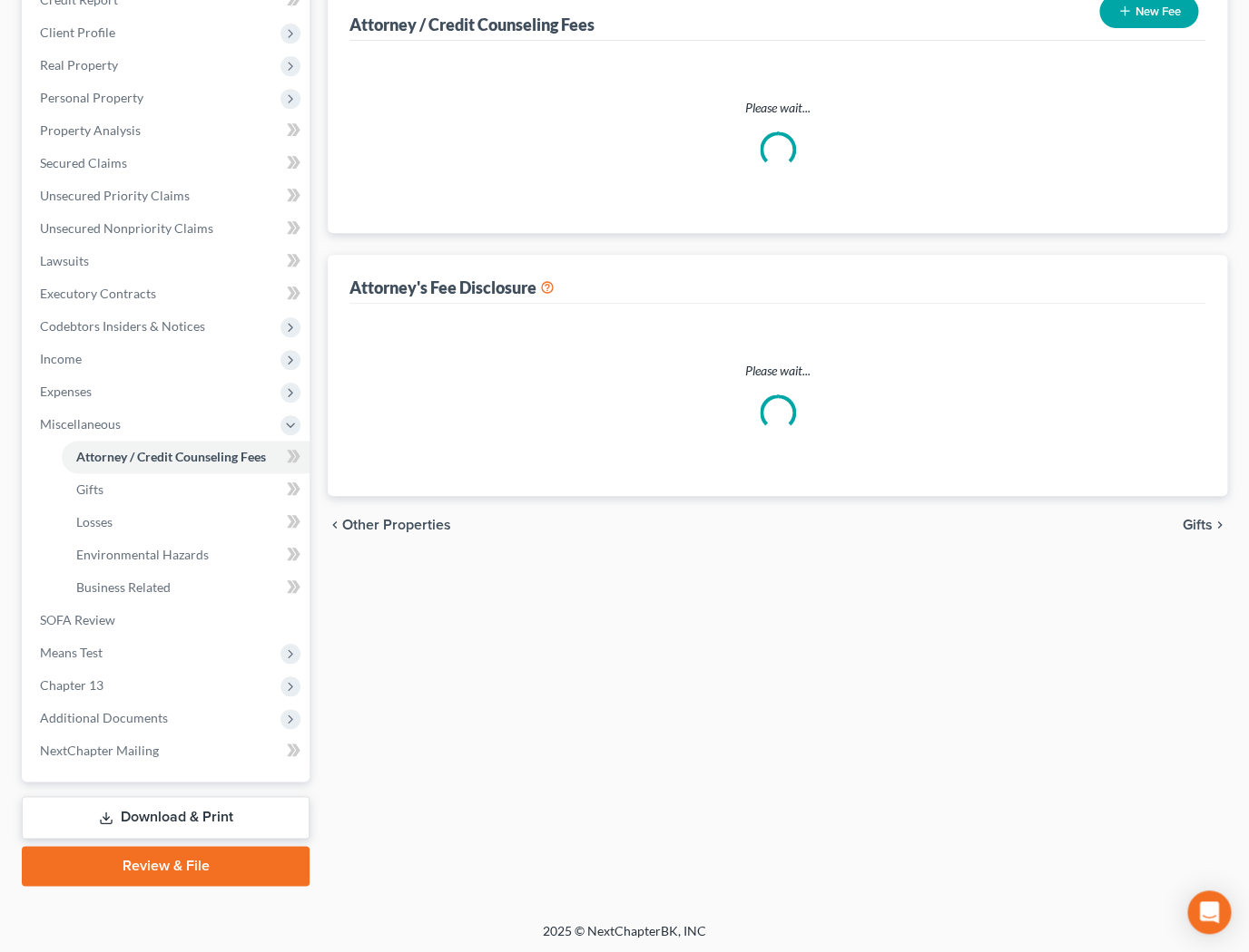
select select "1"
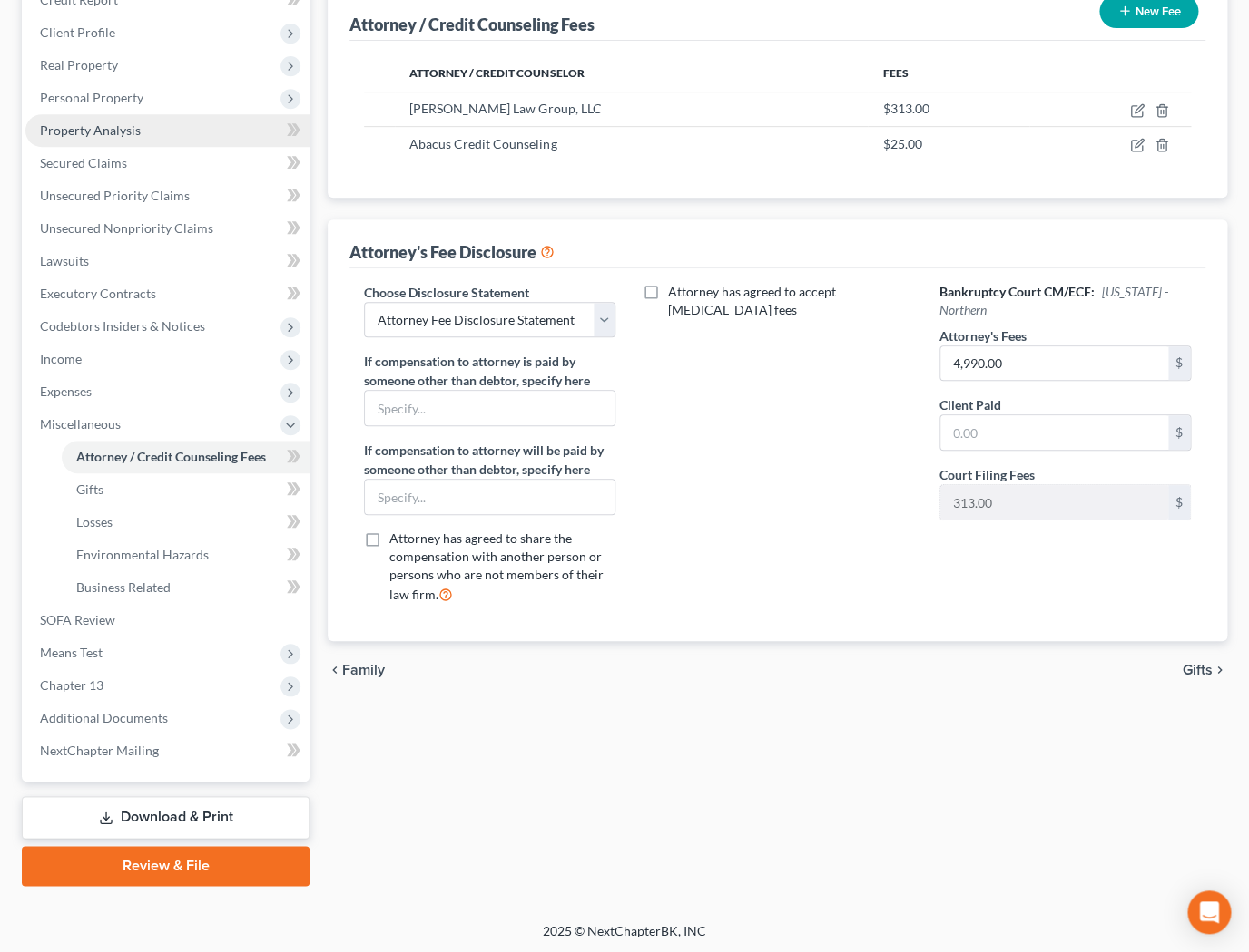
click at [116, 137] on link "Property Analysis" at bounding box center [167, 130] width 284 height 33
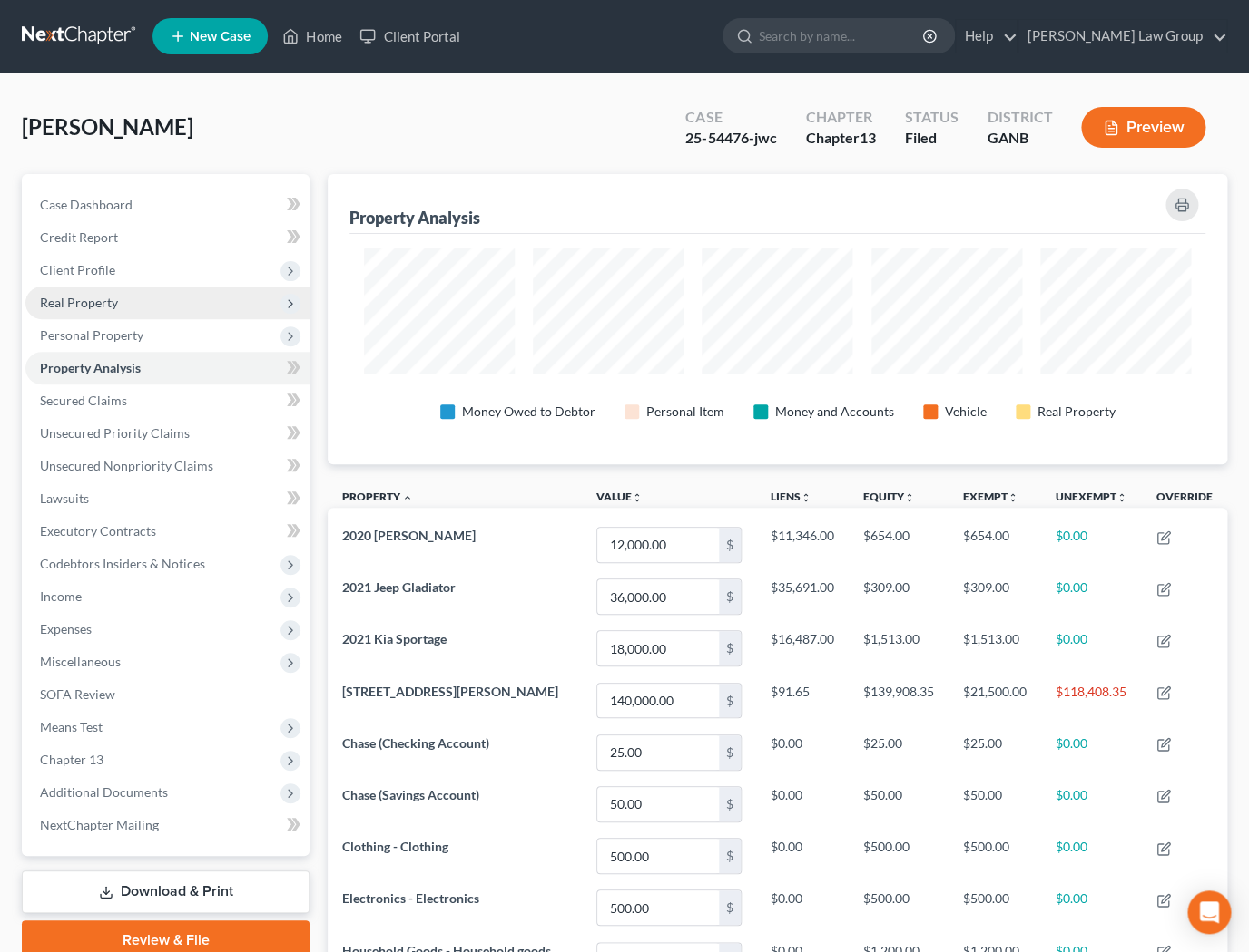
click at [105, 300] on span "Real Property" at bounding box center [79, 302] width 78 height 15
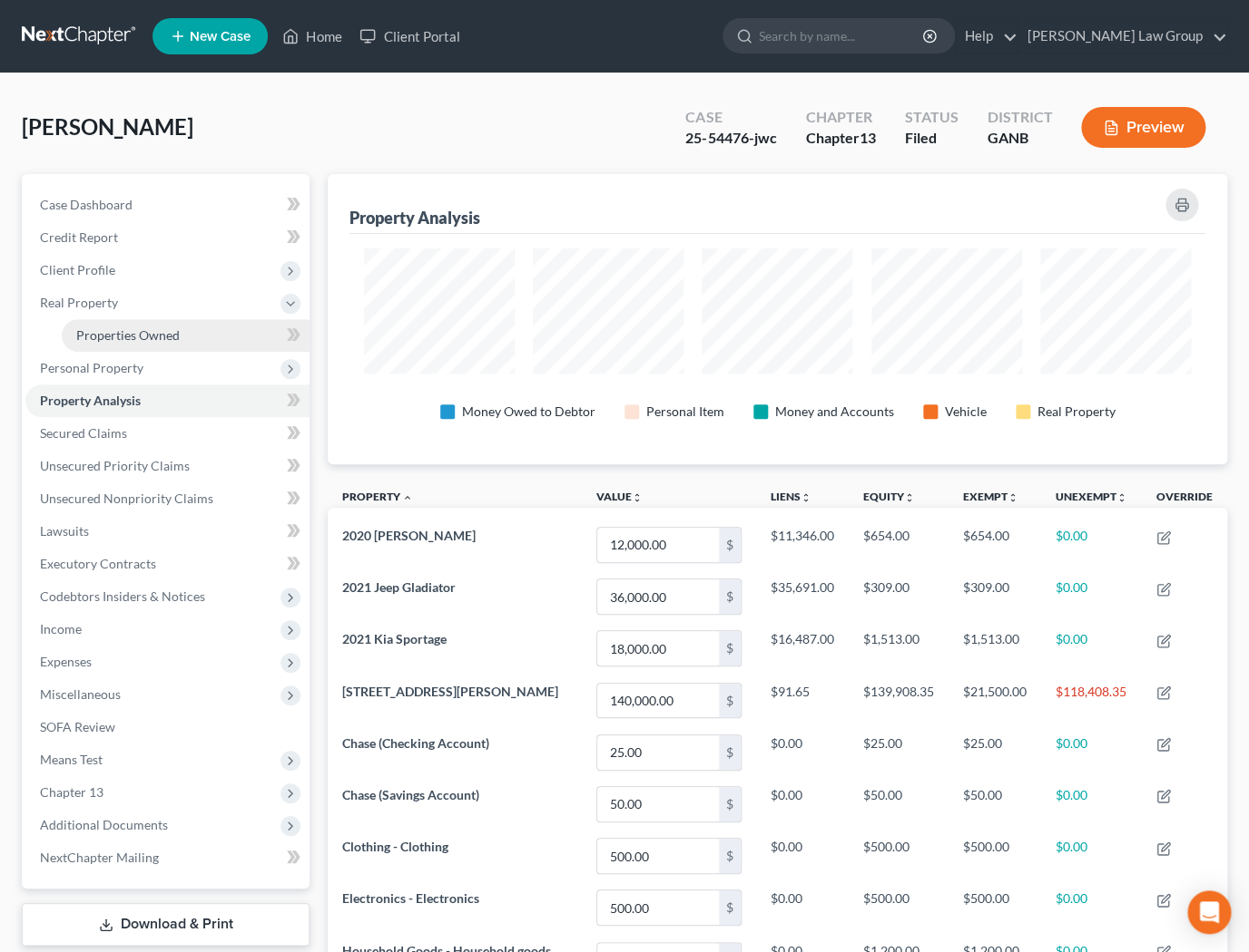
click at [180, 325] on link "Properties Owned" at bounding box center [185, 335] width 248 height 33
